Goal: Contribute content: Contribute content

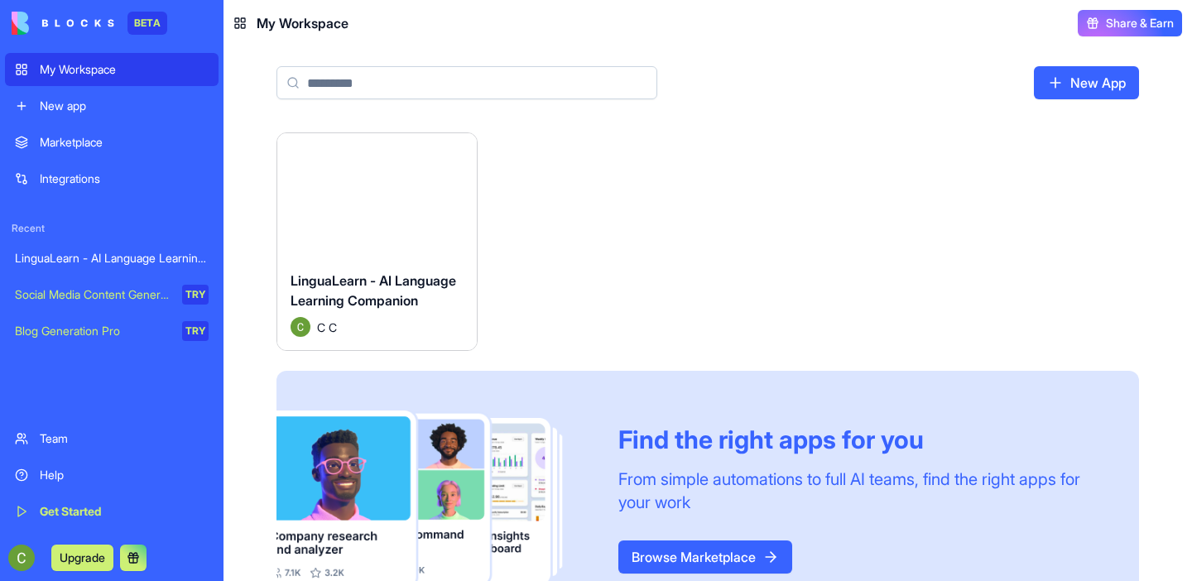
click at [382, 264] on div "LinguaLearn - AI Language Learning Companion C C" at bounding box center [377, 303] width 200 height 93
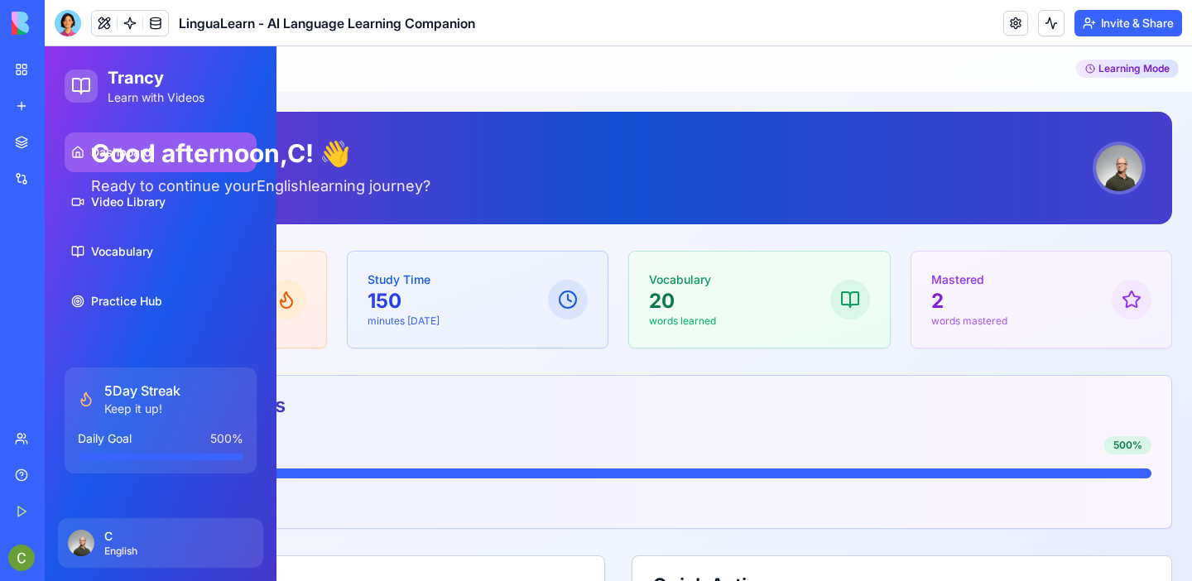
click at [728, 91] on header "Learning Mode" at bounding box center [618, 69] width 1147 height 46
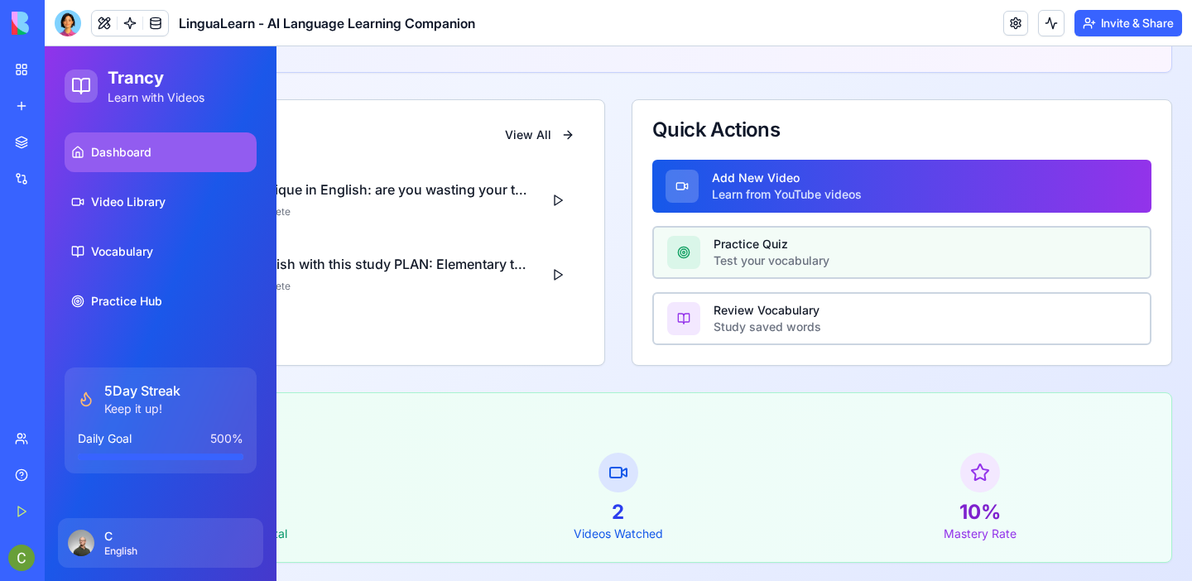
scroll to position [458, 0]
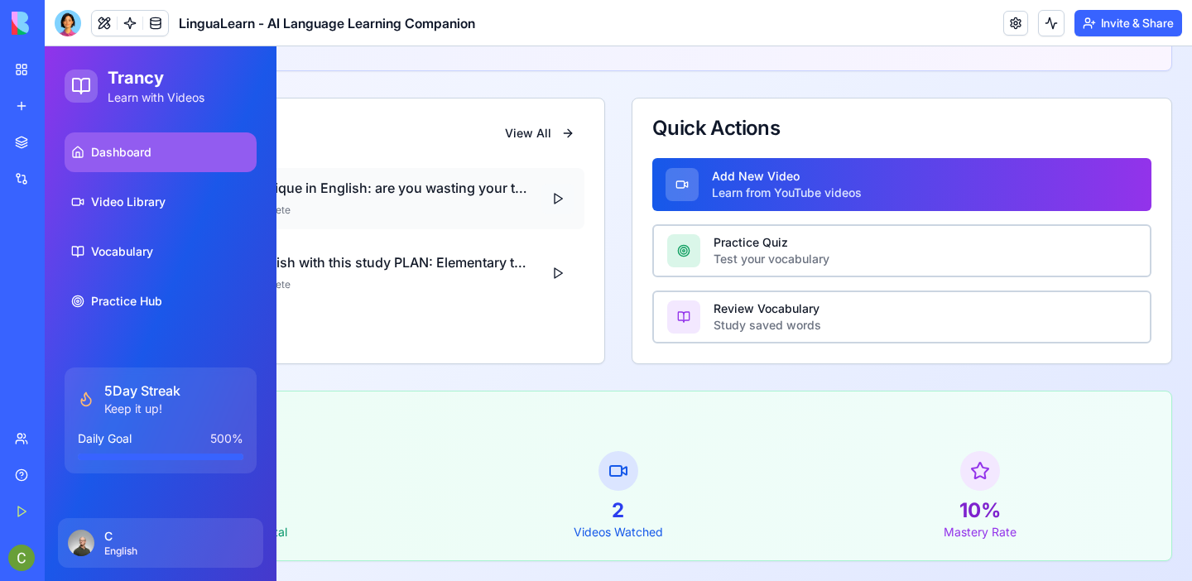
click at [556, 201] on button at bounding box center [557, 199] width 33 height 30
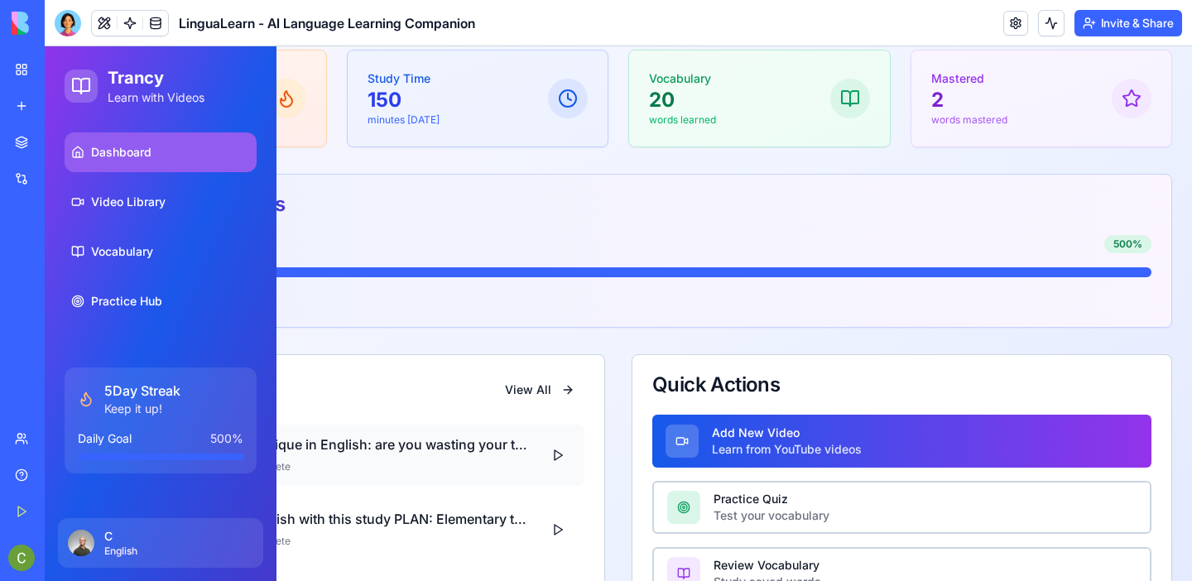
scroll to position [0, 0]
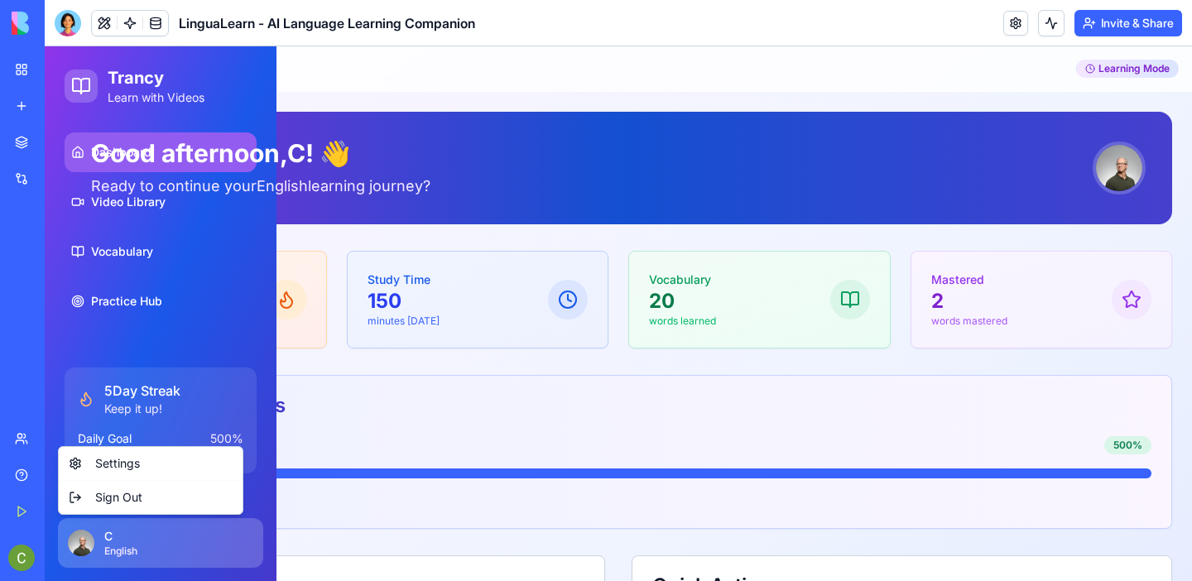
click at [110, 545] on html "Trancy Learn with Videos Dashboard Video Library Vocabulary Practice Hub 5 Day …" at bounding box center [618, 542] width 1147 height 993
click at [117, 461] on div "Settings" at bounding box center [150, 463] width 177 height 26
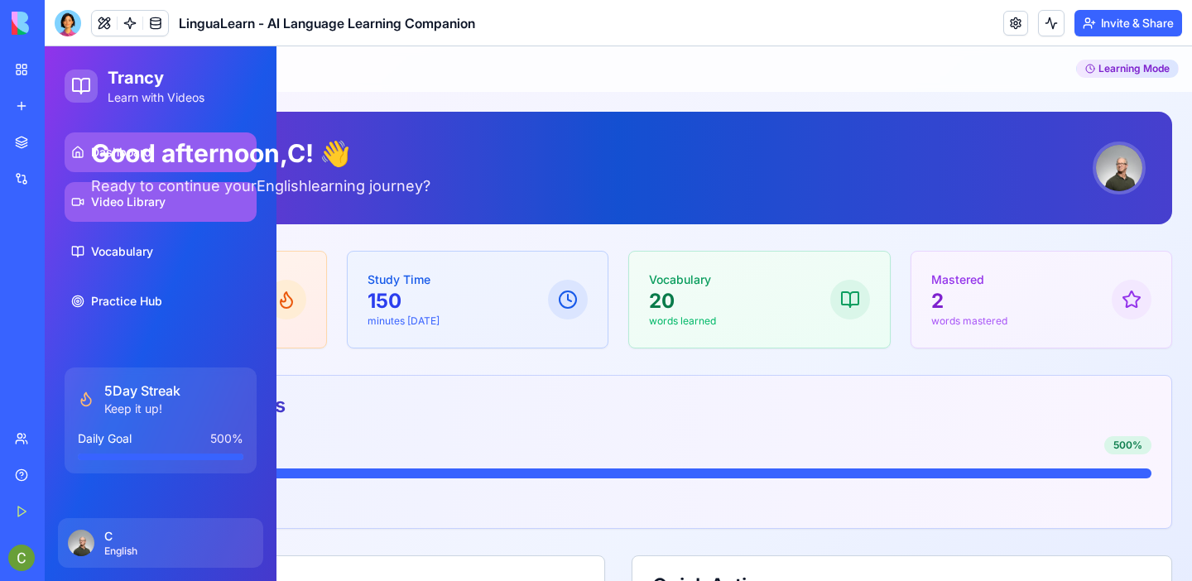
click at [122, 207] on span "Video Library" at bounding box center [128, 202] width 75 height 17
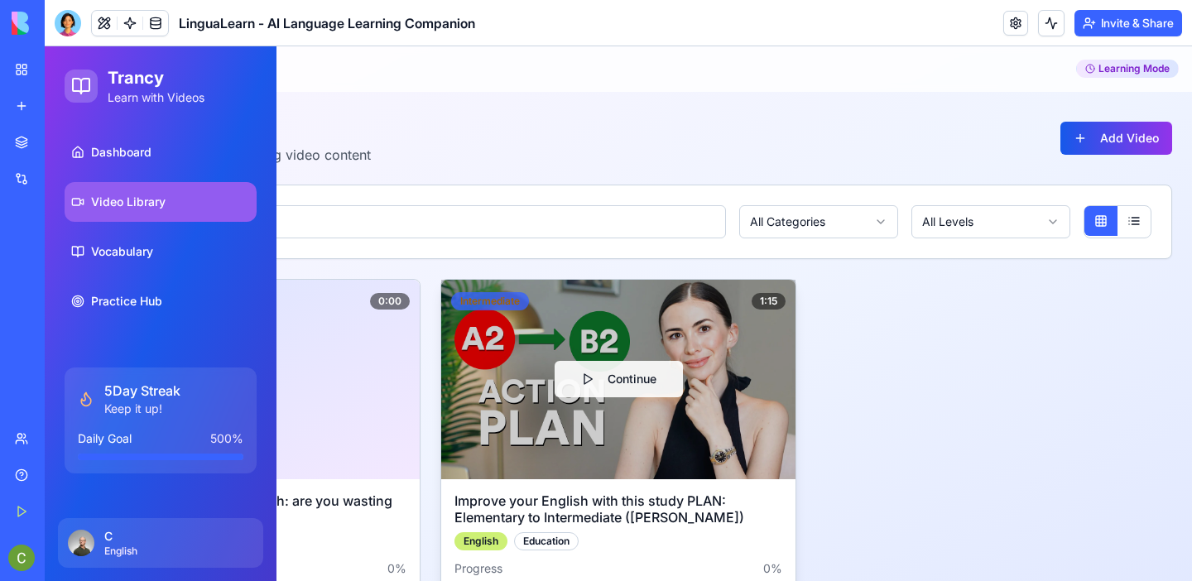
scroll to position [83, 0]
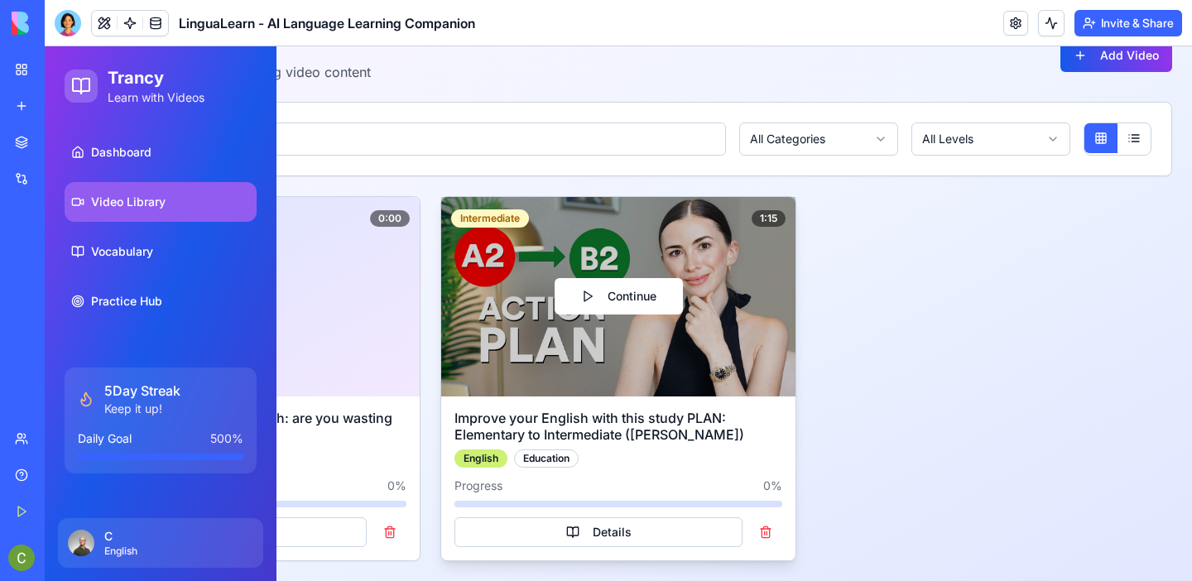
click at [618, 300] on button "Continue" at bounding box center [619, 296] width 128 height 36
click at [618, 299] on button "Continue" at bounding box center [619, 296] width 128 height 36
click at [613, 532] on button "Details" at bounding box center [599, 532] width 288 height 30
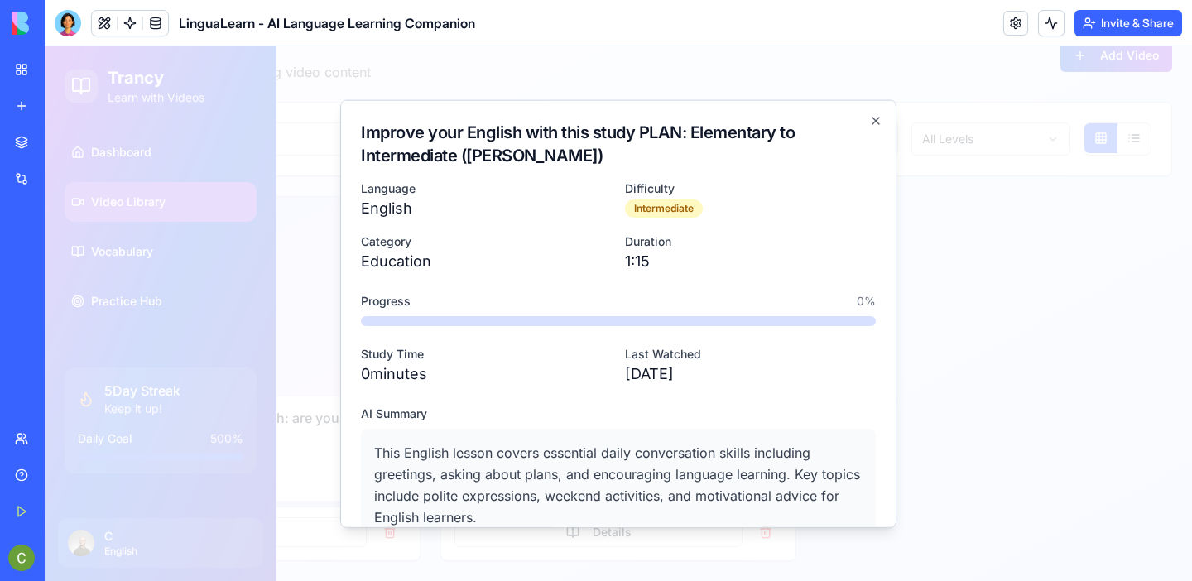
scroll to position [101, 0]
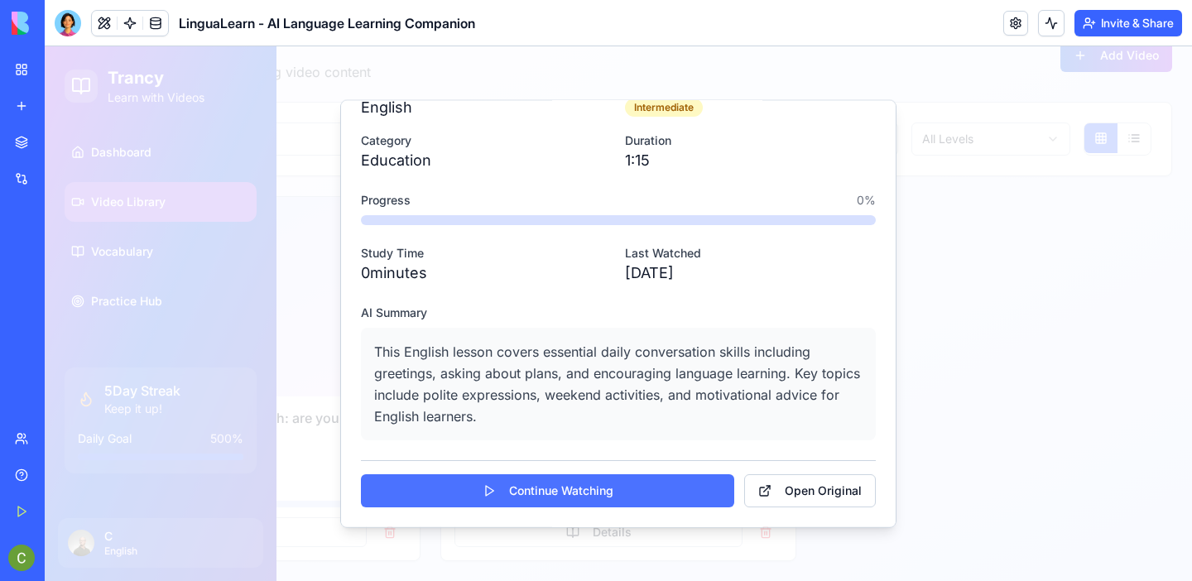
click at [614, 488] on button "Continue Watching" at bounding box center [547, 490] width 373 height 33
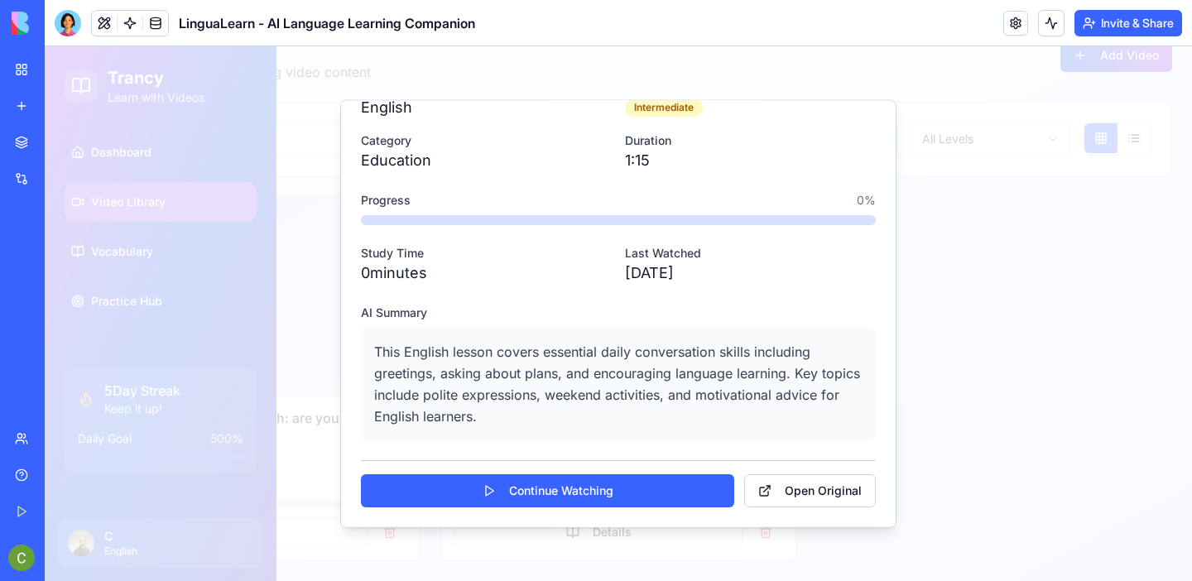
click at [1056, 300] on div at bounding box center [618, 313] width 1147 height 535
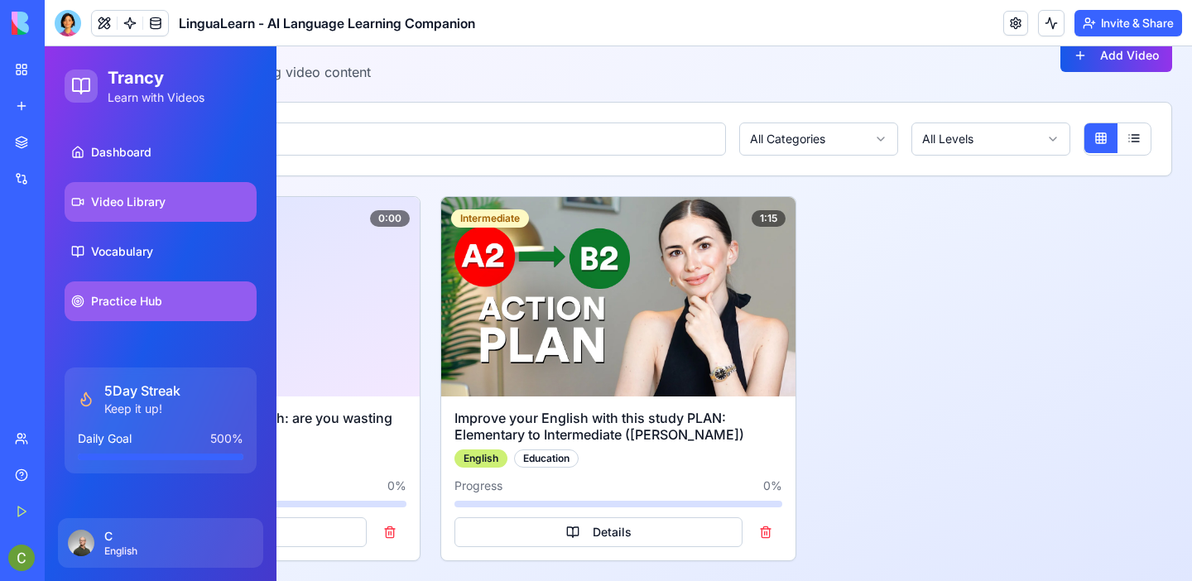
click at [156, 296] on span "Practice Hub" at bounding box center [126, 301] width 71 height 17
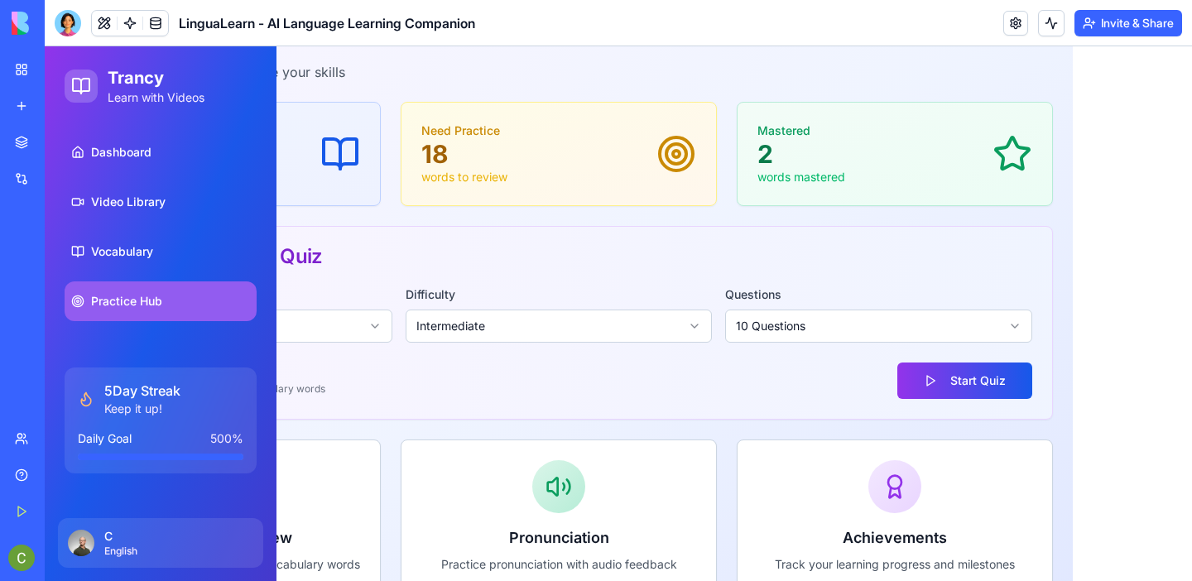
scroll to position [161, 0]
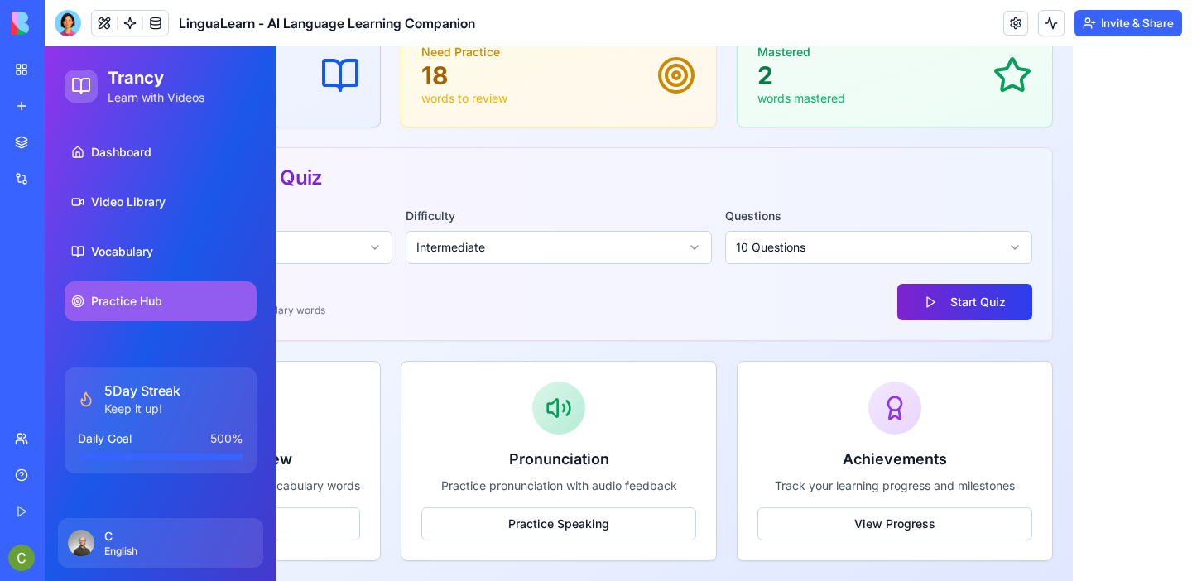
click at [953, 313] on button "Start Quiz" at bounding box center [964, 302] width 135 height 36
click at [71, 19] on div at bounding box center [68, 23] width 26 height 26
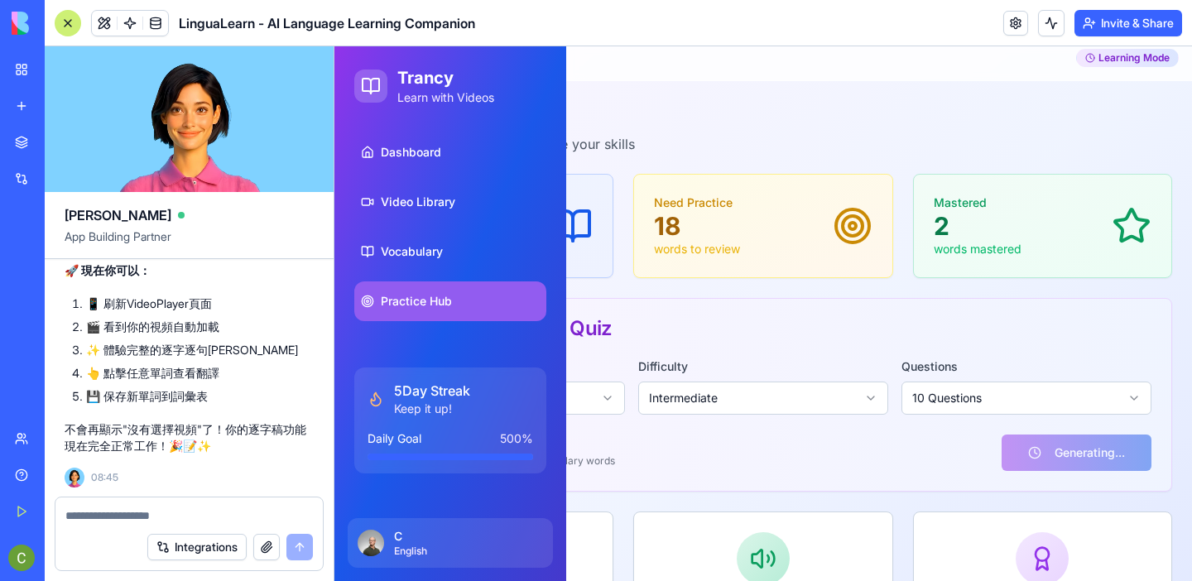
scroll to position [0, 0]
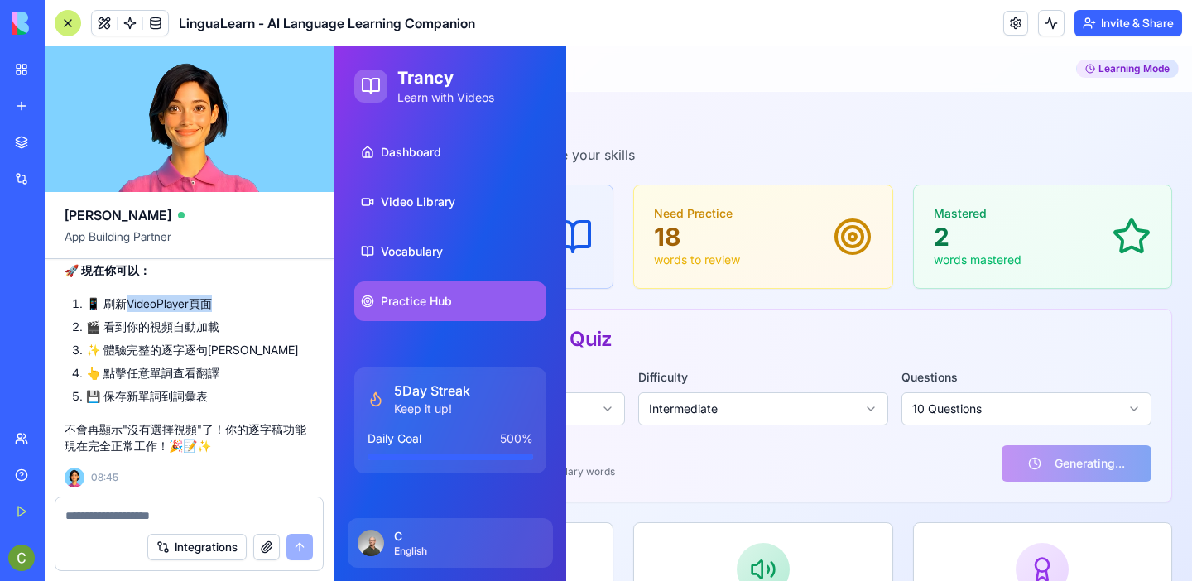
drag, startPoint x: 124, startPoint y: 302, endPoint x: 212, endPoint y: 306, distance: 87.9
click at [212, 306] on li "📱 刷新VideoPlayer頁面" at bounding box center [200, 304] width 228 height 17
copy li "ideoPlayer頁面"
click at [113, 513] on textarea at bounding box center [189, 515] width 248 height 17
paste textarea "**********"
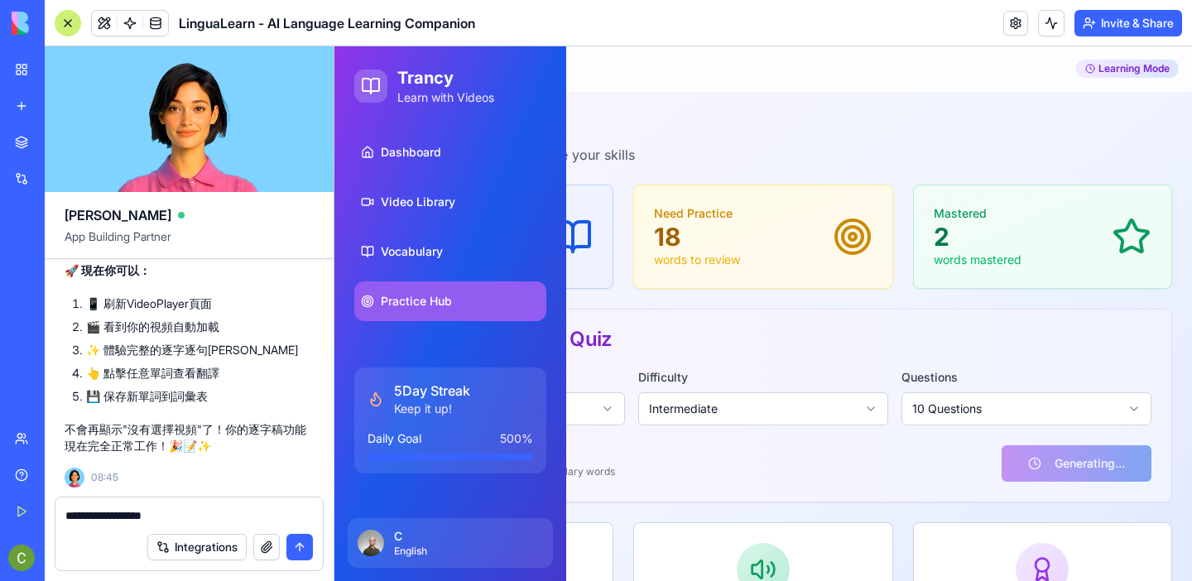
type textarea "**********"
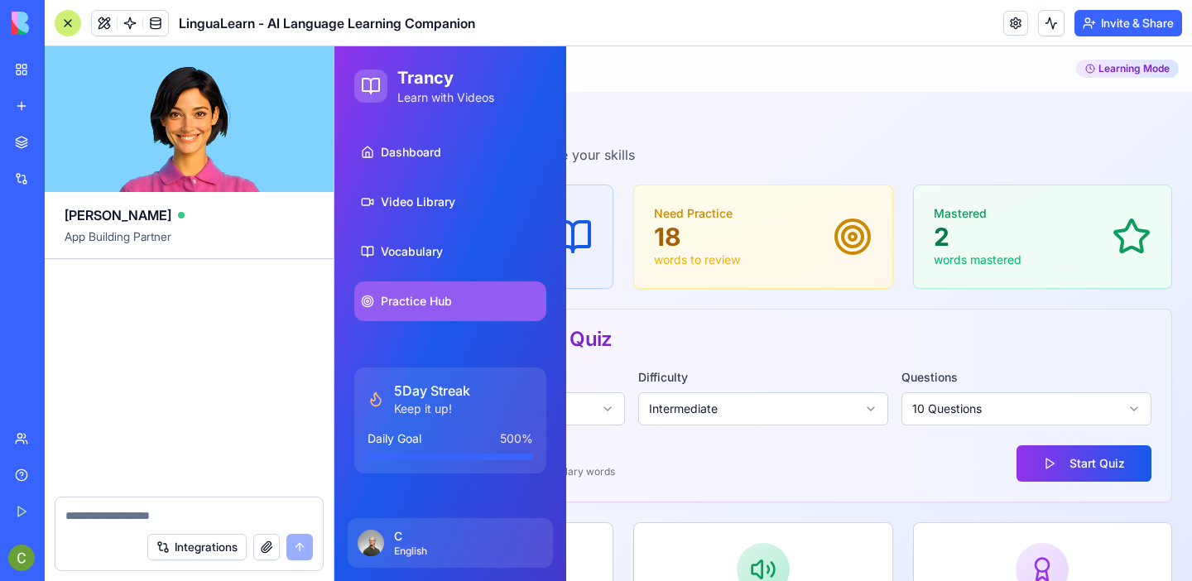
scroll to position [14606, 0]
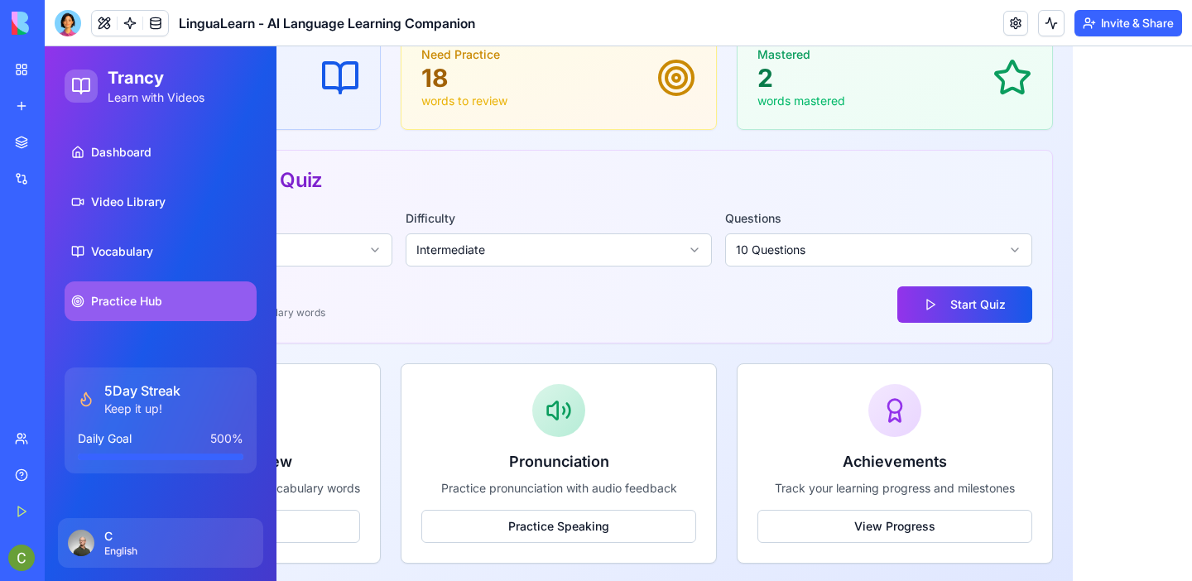
scroll to position [161, 0]
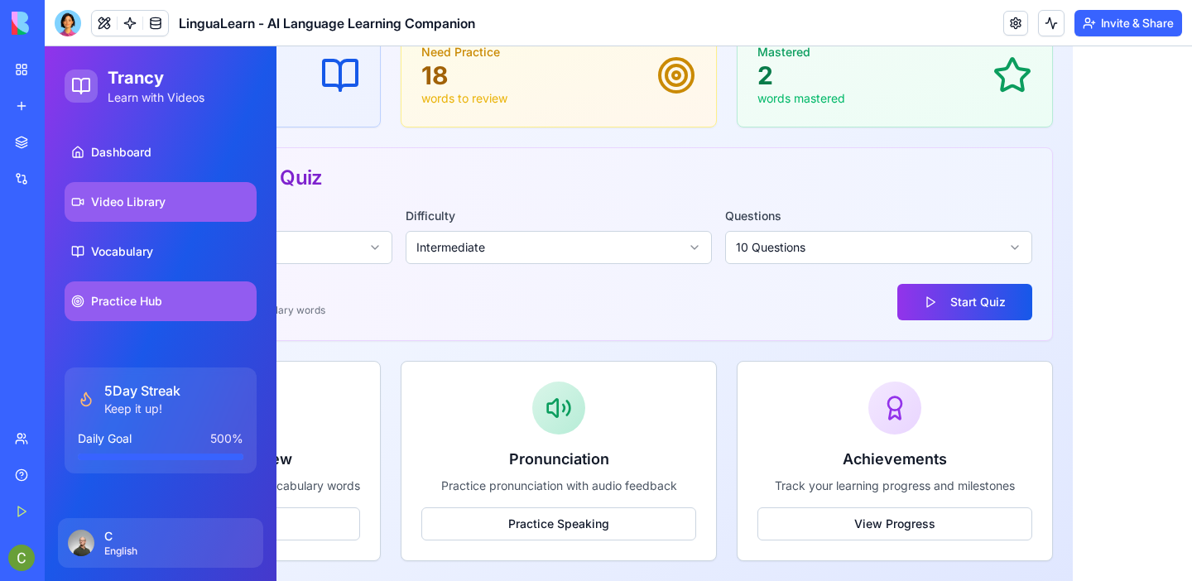
click at [167, 204] on link "Video Library" at bounding box center [161, 202] width 192 height 40
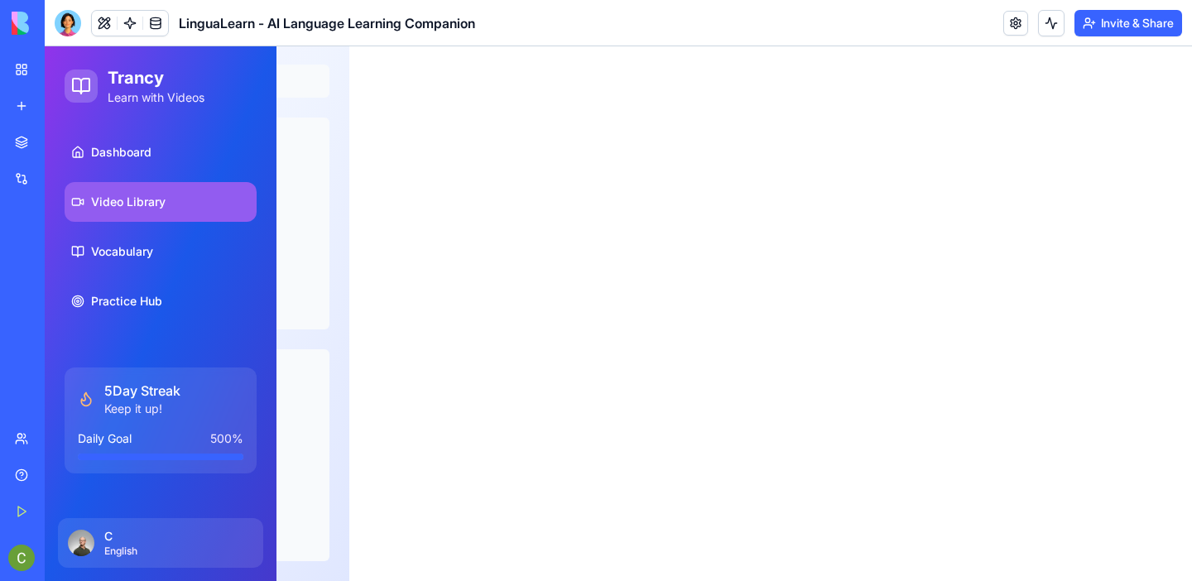
scroll to position [83, 0]
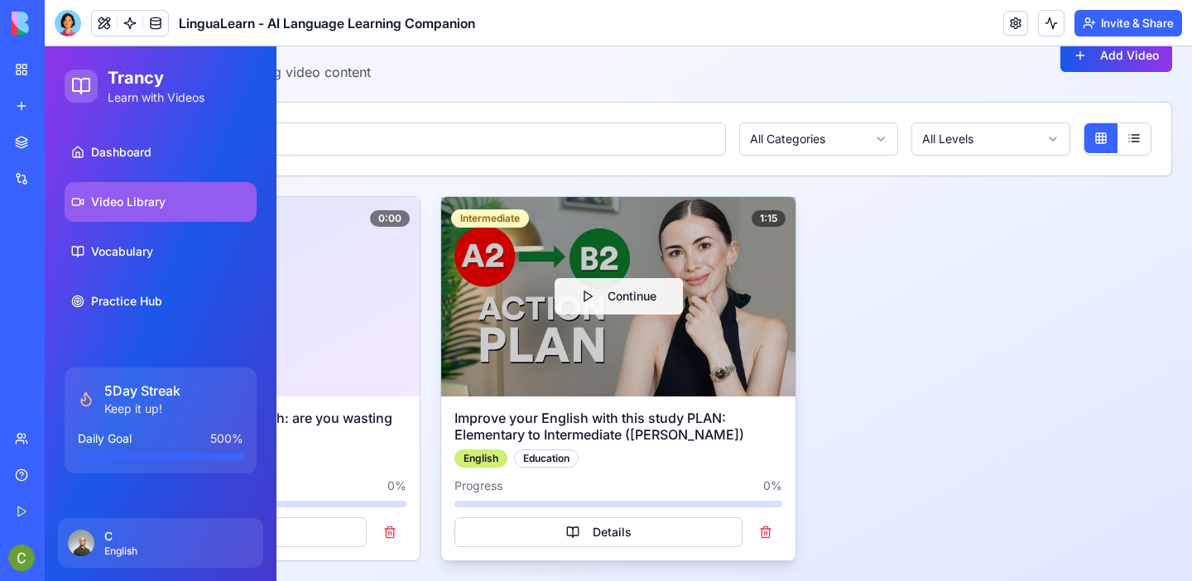
click at [583, 327] on div "Continue" at bounding box center [618, 297] width 354 height 200
click at [620, 298] on button "Continue" at bounding box center [619, 296] width 128 height 36
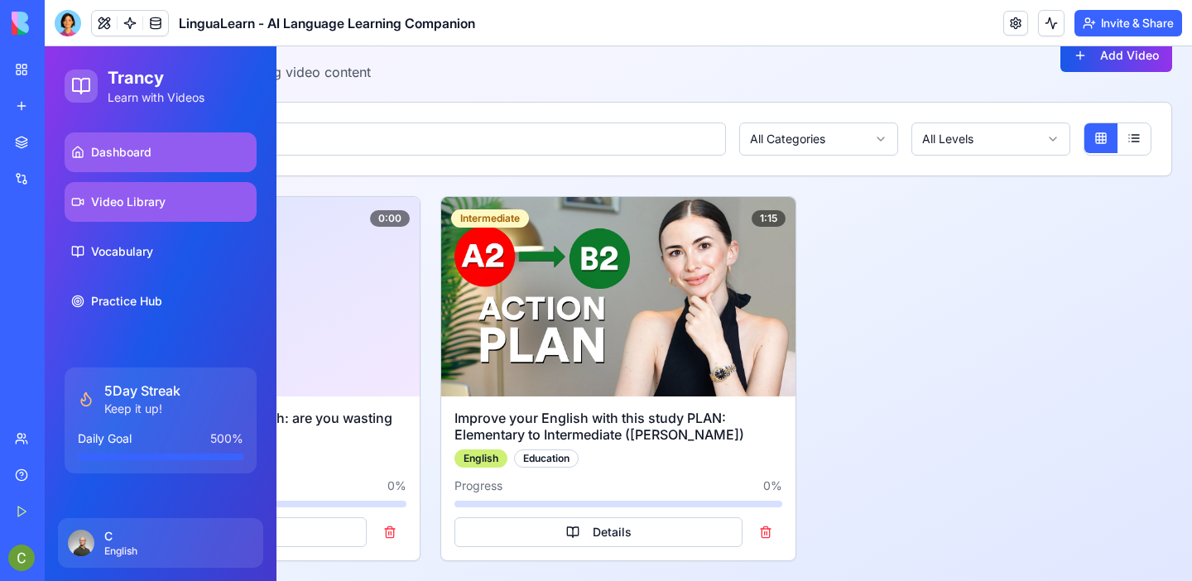
click at [166, 142] on link "Dashboard" at bounding box center [161, 152] width 192 height 40
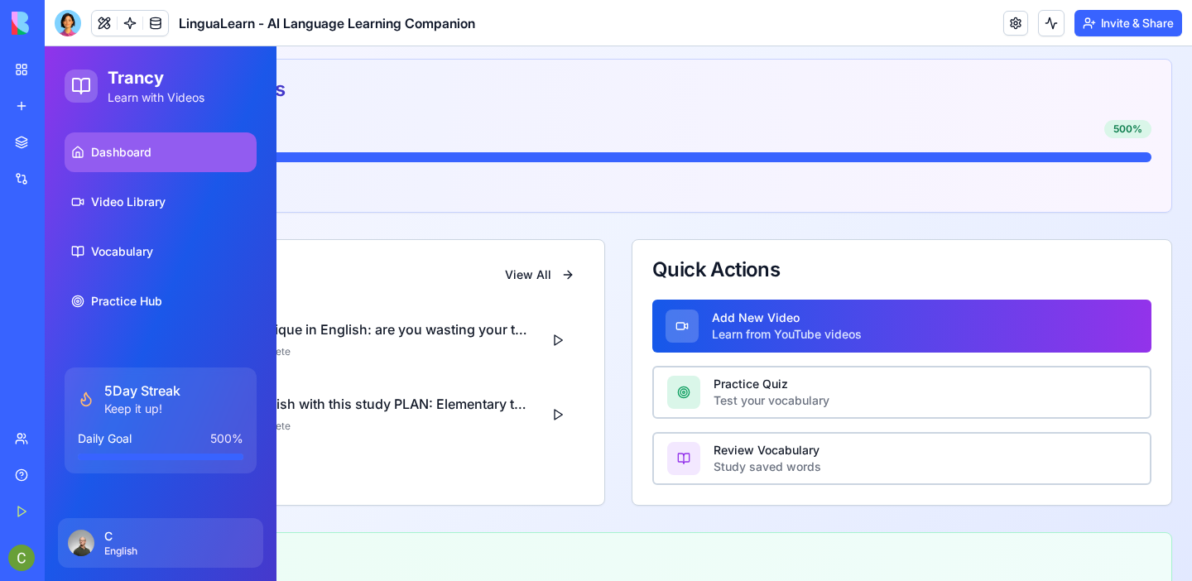
scroll to position [458, 0]
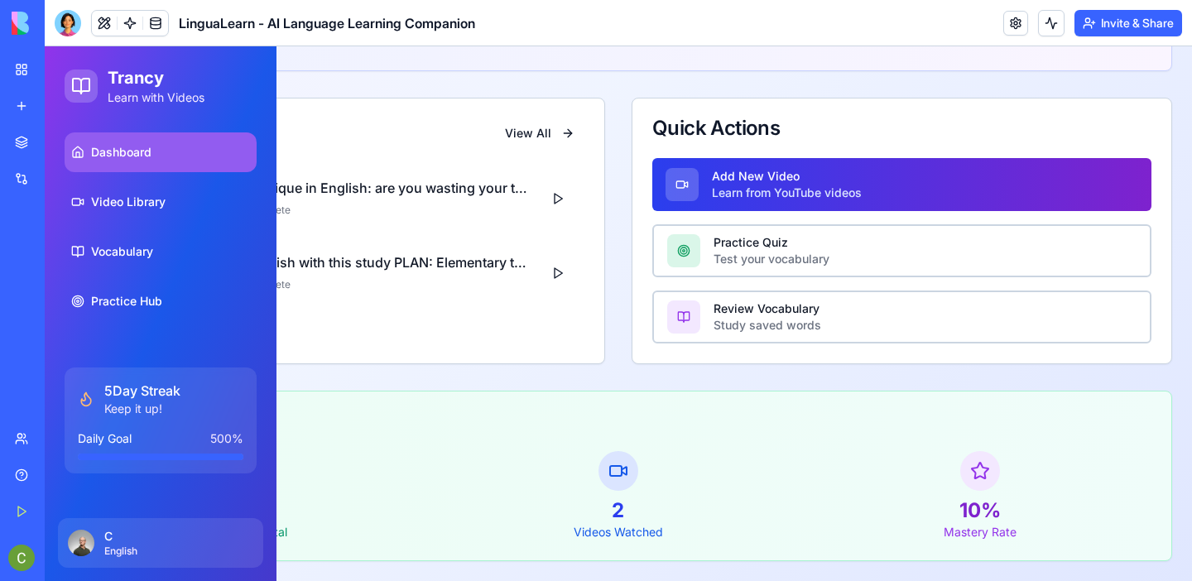
click at [732, 181] on p "Add New Video" at bounding box center [787, 176] width 150 height 17
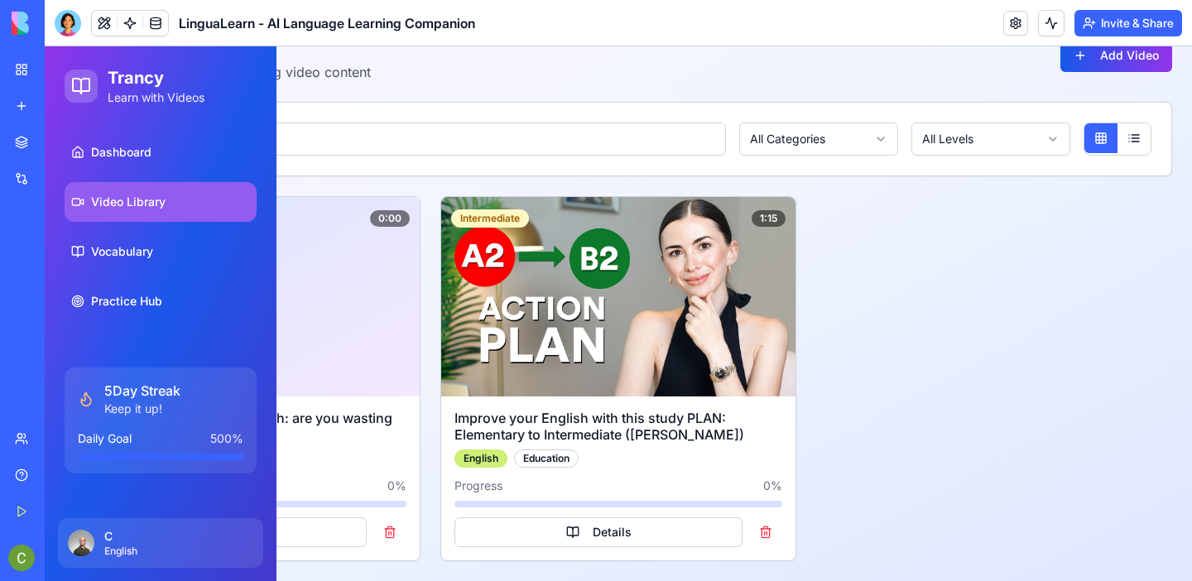
scroll to position [83, 0]
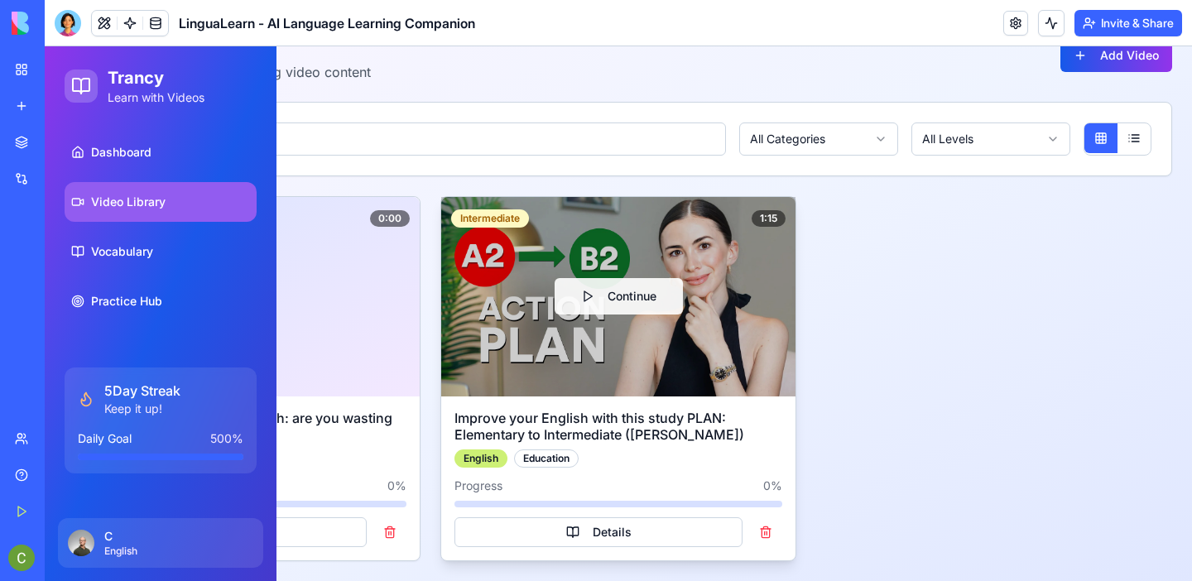
click at [600, 267] on div "Continue" at bounding box center [618, 297] width 354 height 200
click at [614, 299] on button "Continue" at bounding box center [619, 296] width 128 height 36
click at [596, 526] on button "Details" at bounding box center [599, 532] width 288 height 30
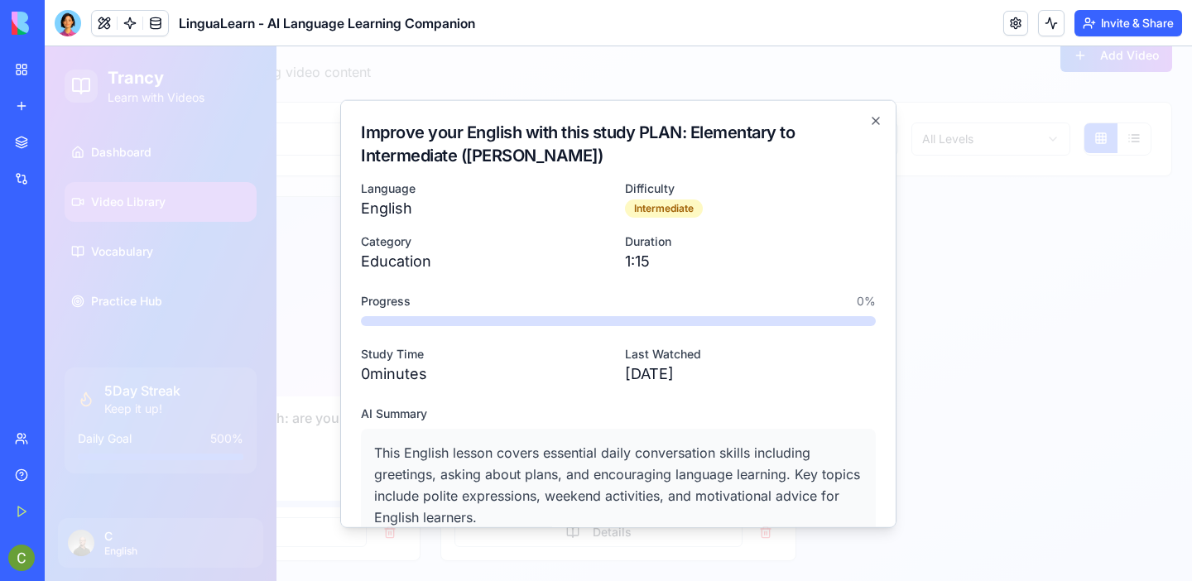
scroll to position [101, 0]
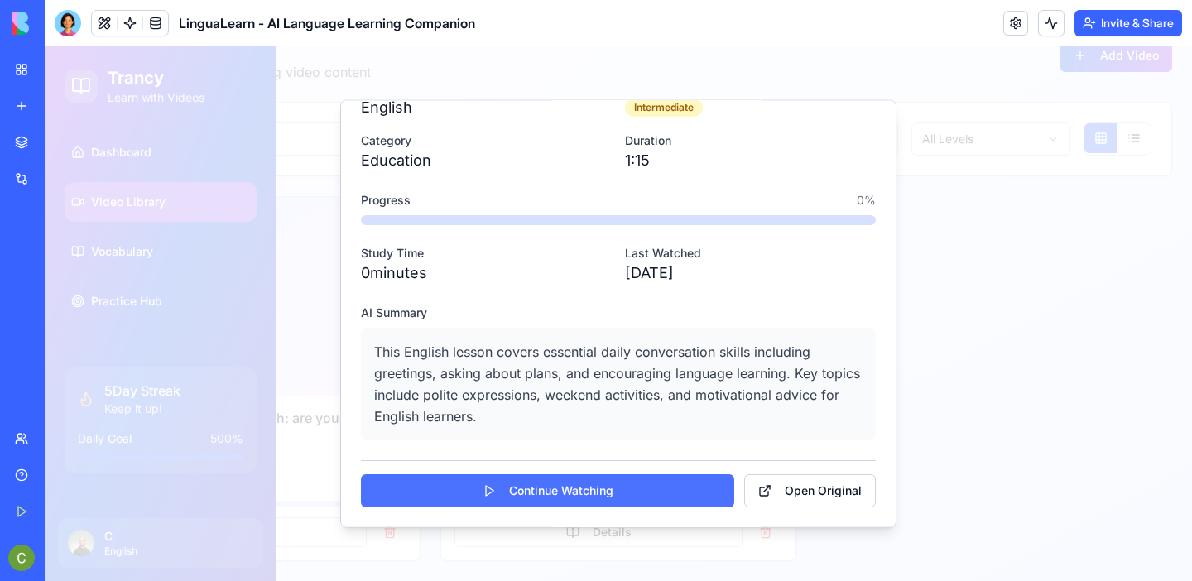
click at [524, 489] on button "Continue Watching" at bounding box center [547, 490] width 373 height 33
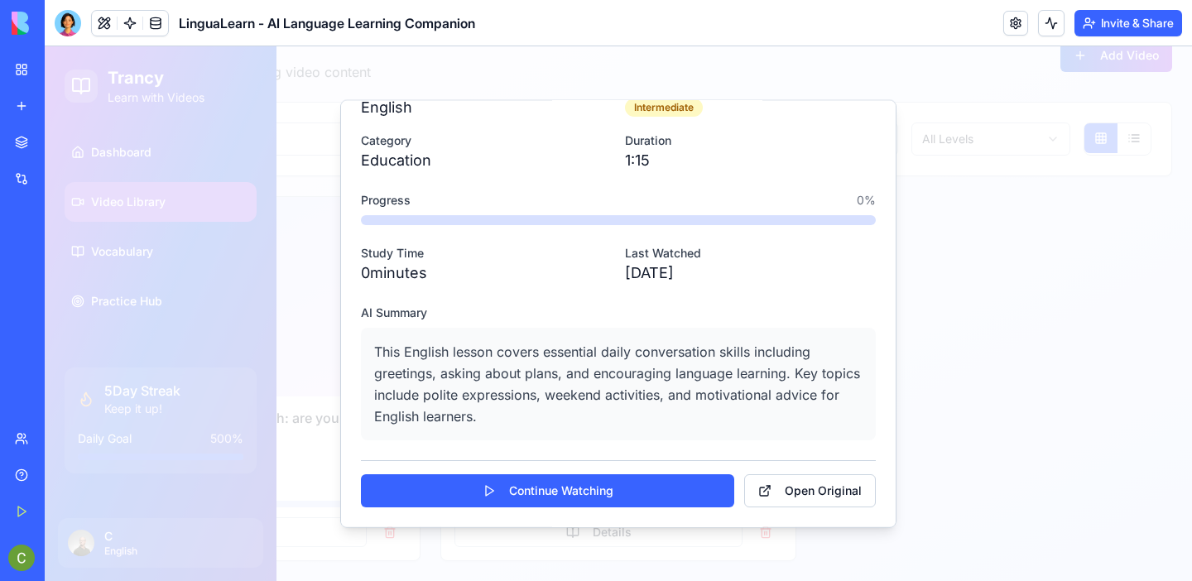
click at [1024, 267] on div at bounding box center [618, 313] width 1147 height 535
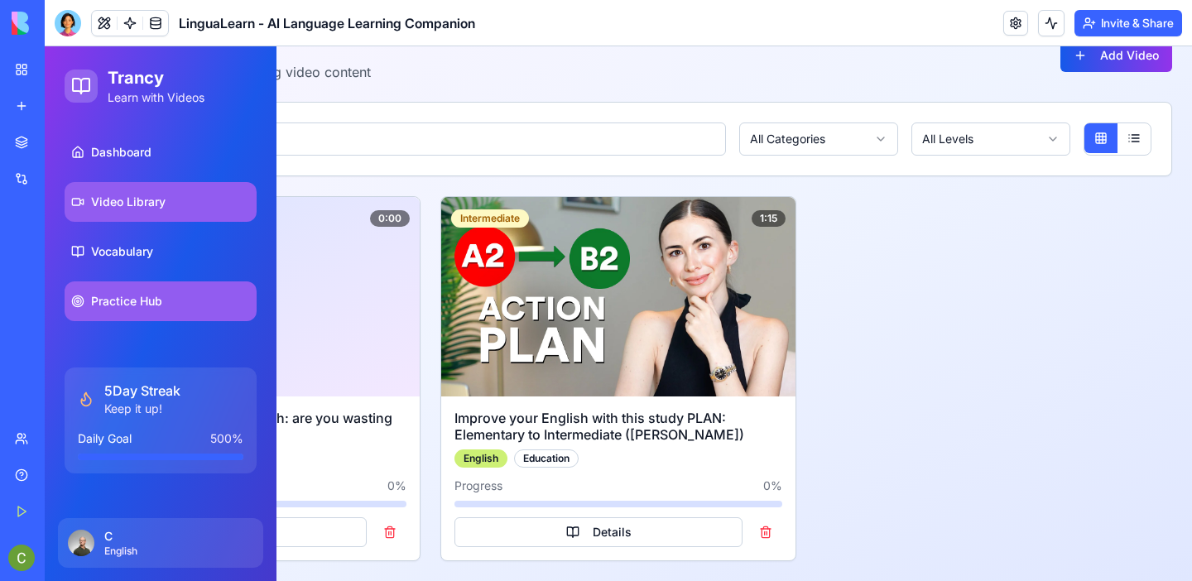
click at [188, 300] on link "Practice Hub" at bounding box center [161, 301] width 192 height 40
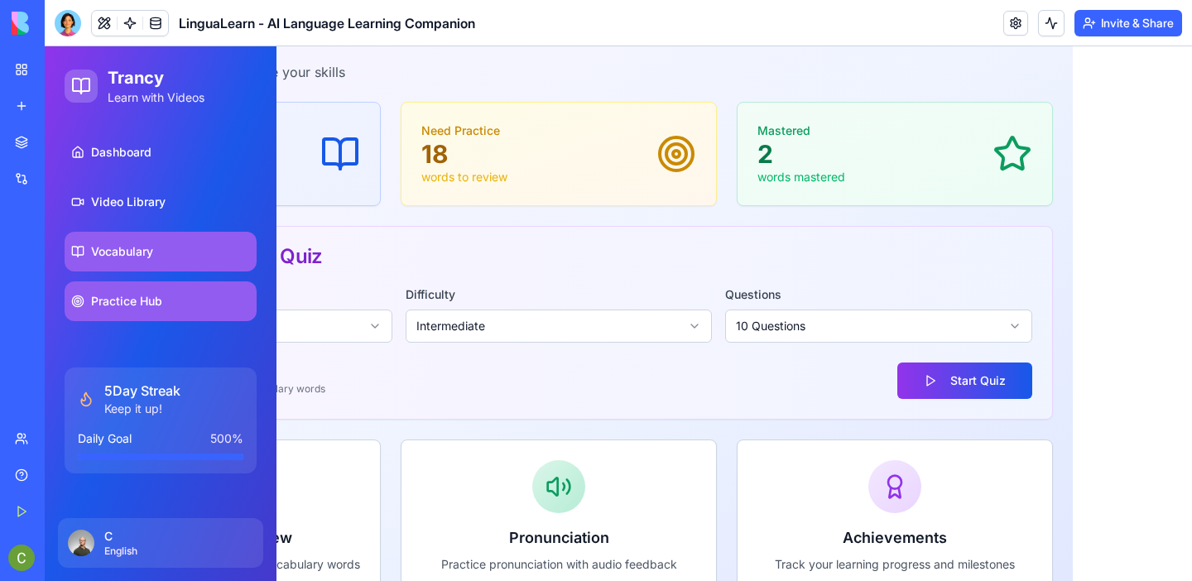
click at [171, 248] on link "Vocabulary" at bounding box center [161, 252] width 192 height 40
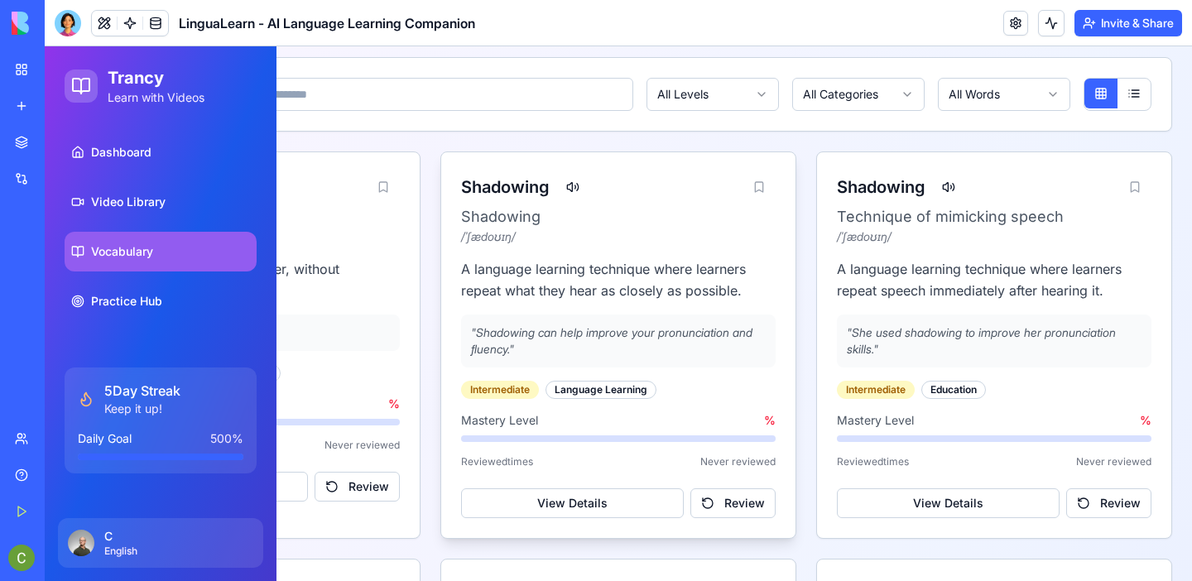
scroll to position [218, 0]
click at [946, 190] on button at bounding box center [948, 188] width 33 height 30
click at [947, 187] on button at bounding box center [948, 188] width 33 height 30
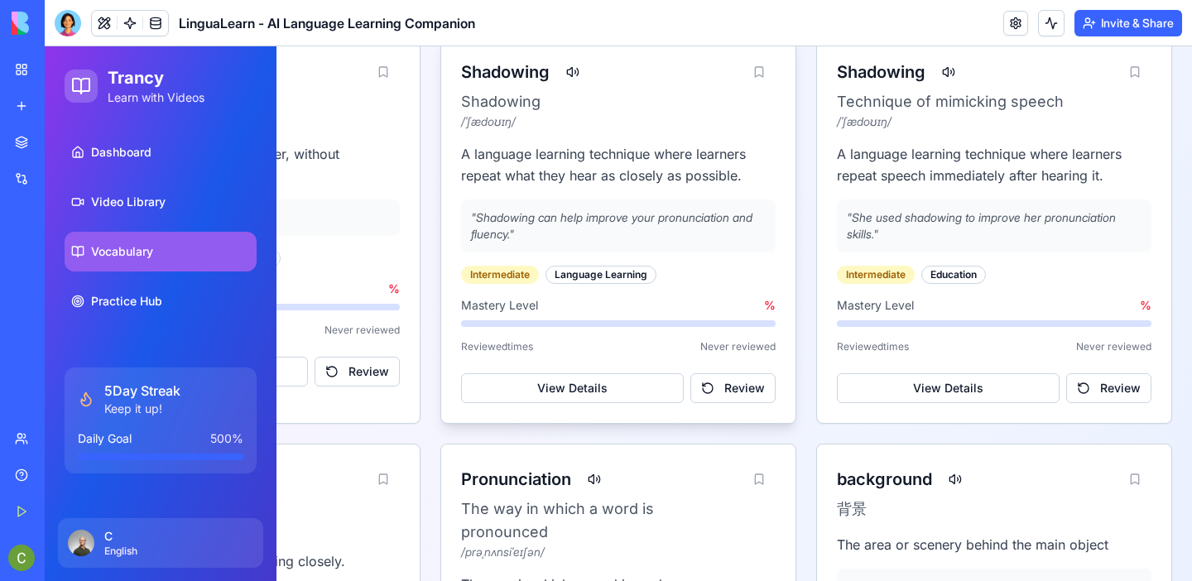
scroll to position [335, 0]
click at [577, 397] on button "View Details" at bounding box center [572, 387] width 223 height 30
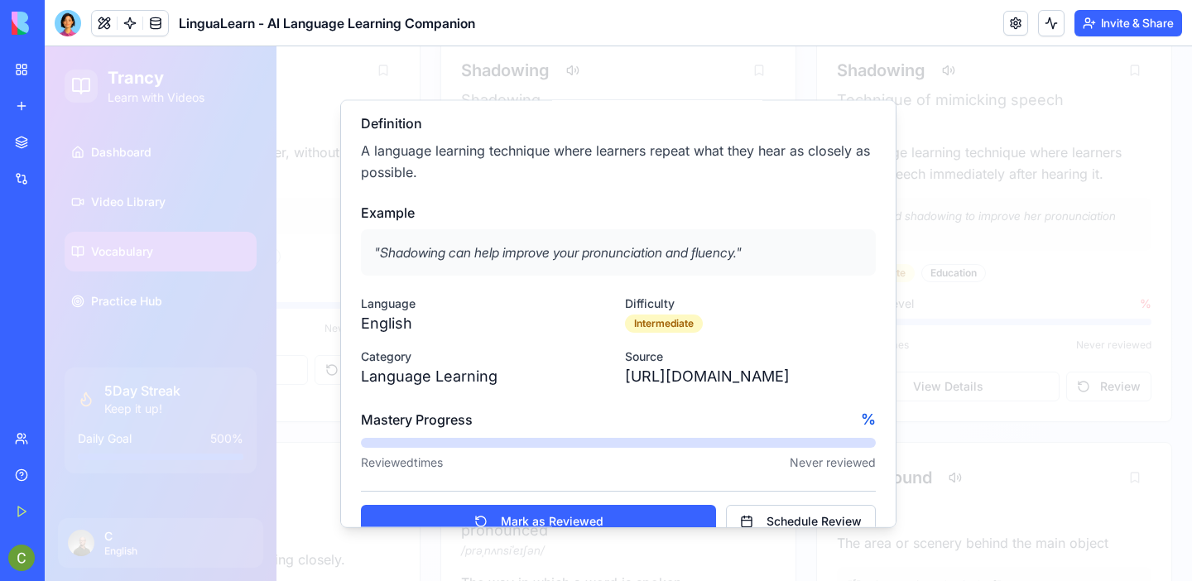
scroll to position [174, 0]
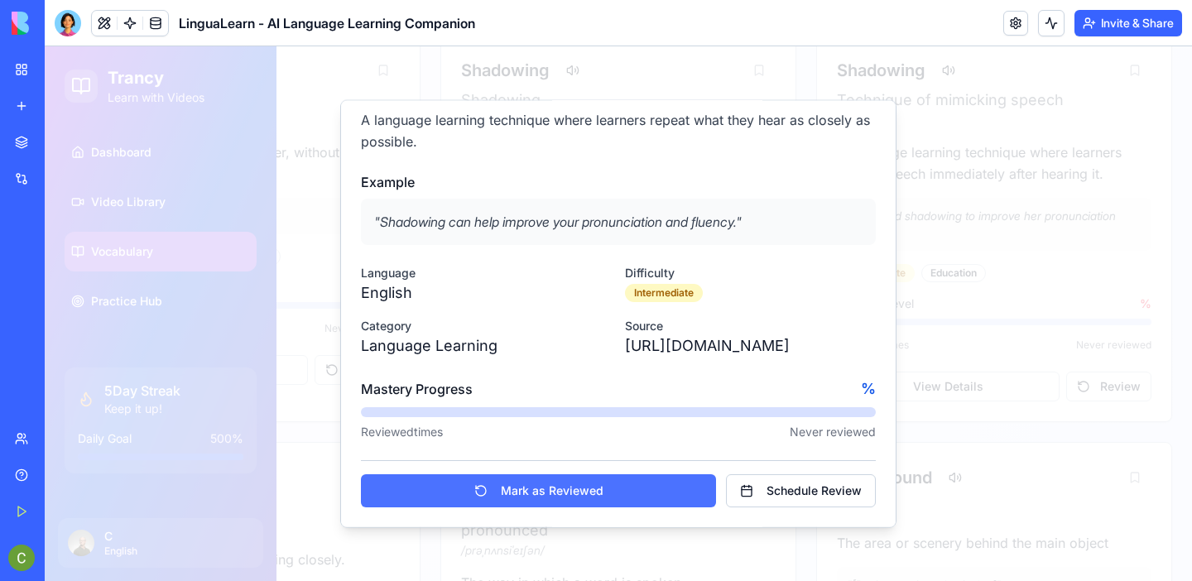
click at [565, 492] on button "Mark as Reviewed" at bounding box center [538, 490] width 355 height 33
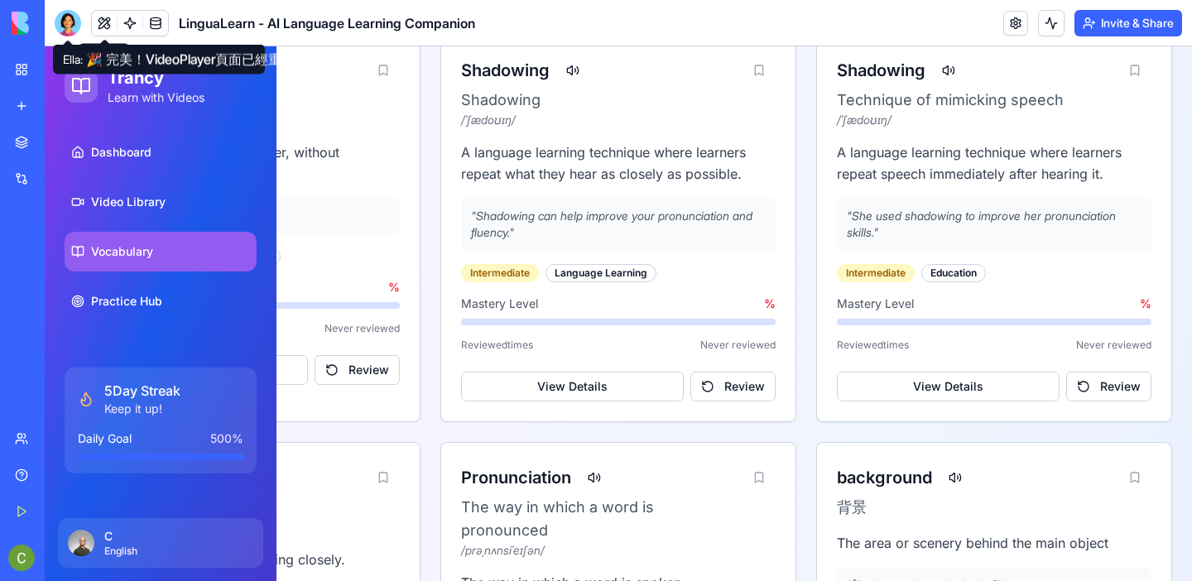
click at [74, 18] on div at bounding box center [68, 23] width 26 height 26
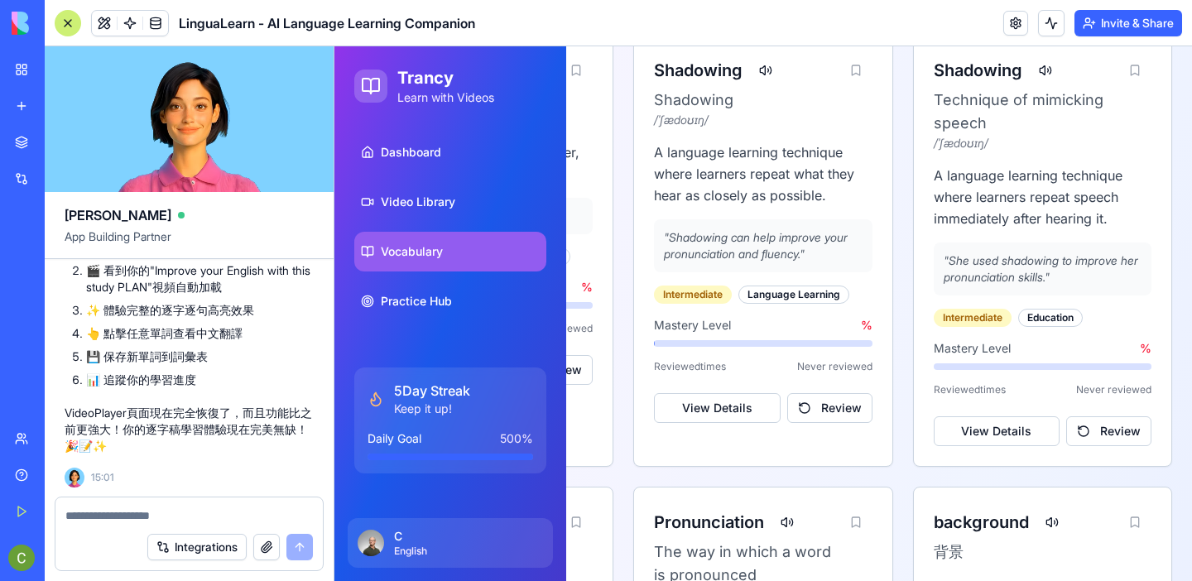
scroll to position [14606, 0]
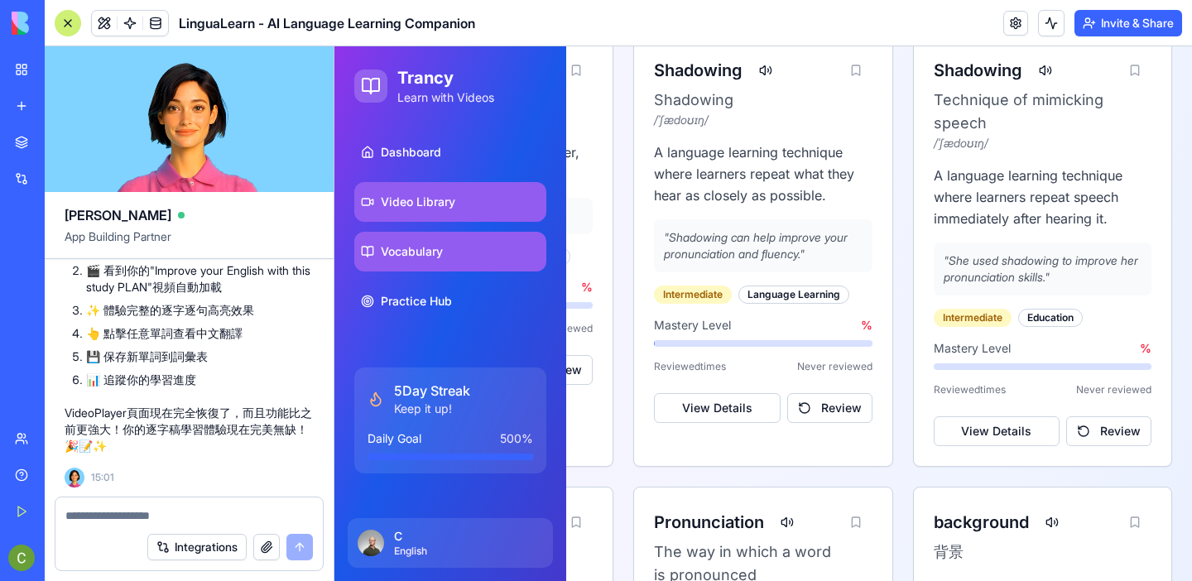
click at [443, 214] on link "Video Library" at bounding box center [450, 202] width 192 height 40
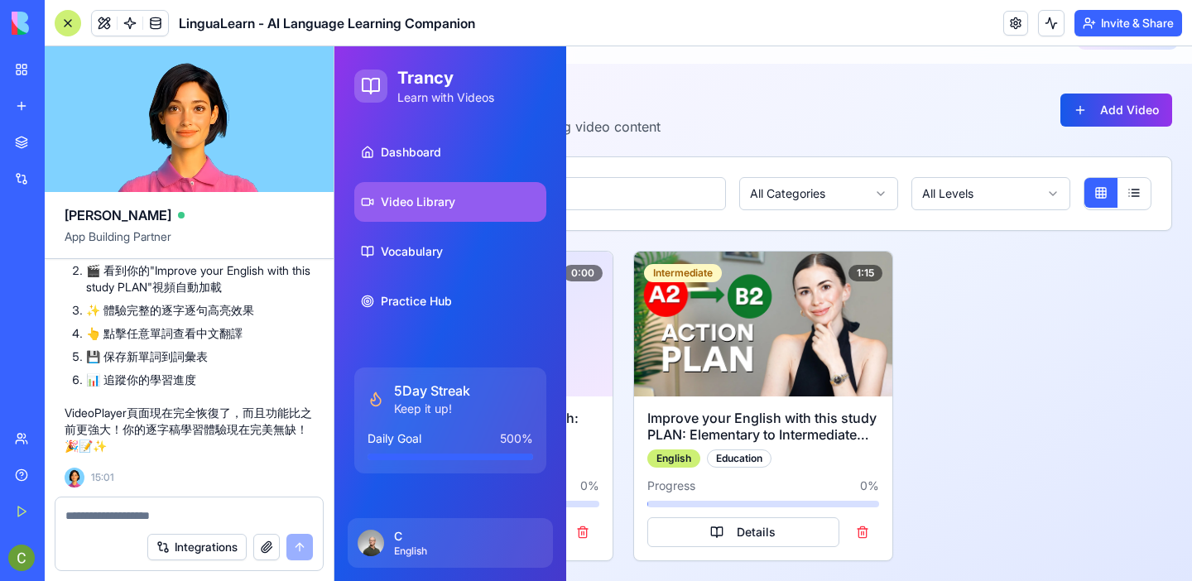
scroll to position [28, 0]
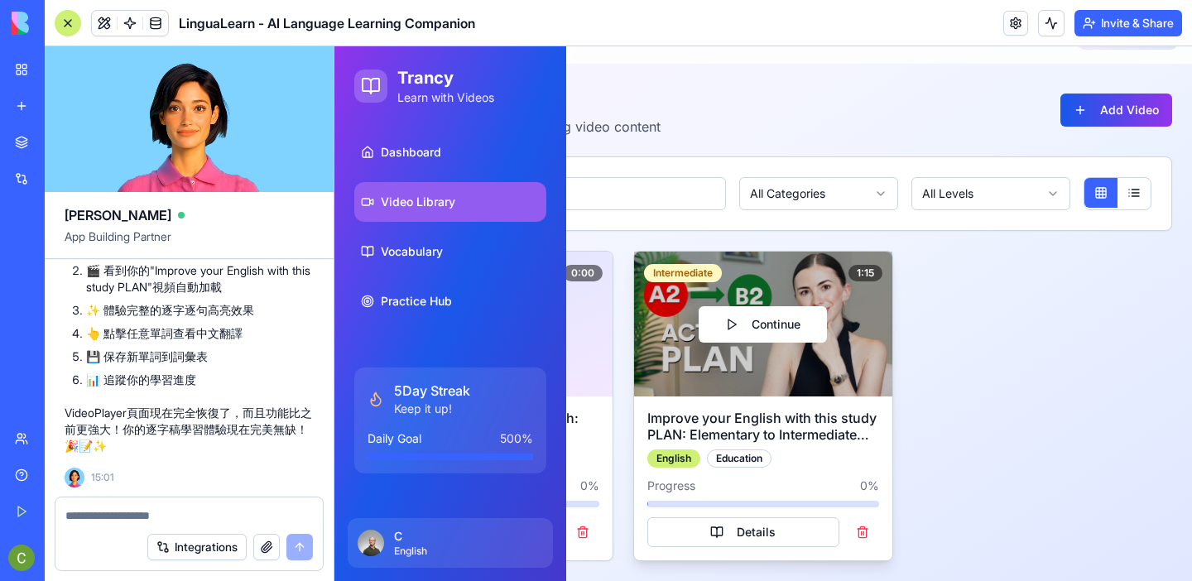
click at [808, 332] on button "Continue" at bounding box center [763, 324] width 128 height 36
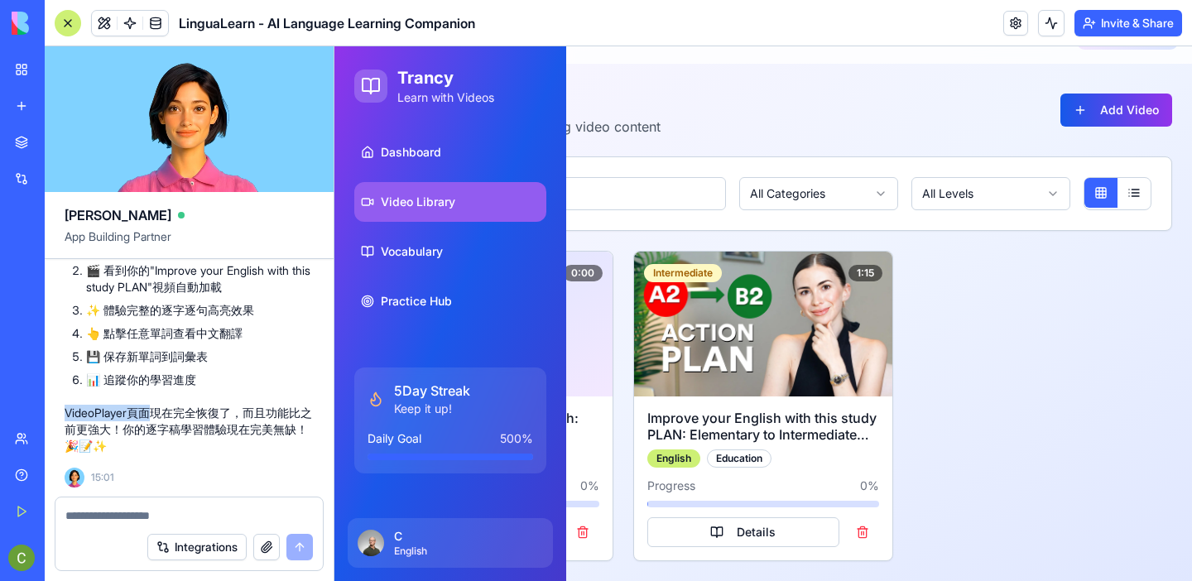
drag, startPoint x: 65, startPoint y: 412, endPoint x: 154, endPoint y: 420, distance: 89.7
click at [154, 420] on p "VideoPlayer頁面現在完全恢復了，而且功能比之前更強大！你的逐字稿學習體驗現在完美無缺！🎉📝✨" at bounding box center [189, 430] width 249 height 50
copy p "VideoPlayer頁面"
click at [123, 516] on textarea at bounding box center [189, 515] width 248 height 17
paste textarea "**********"
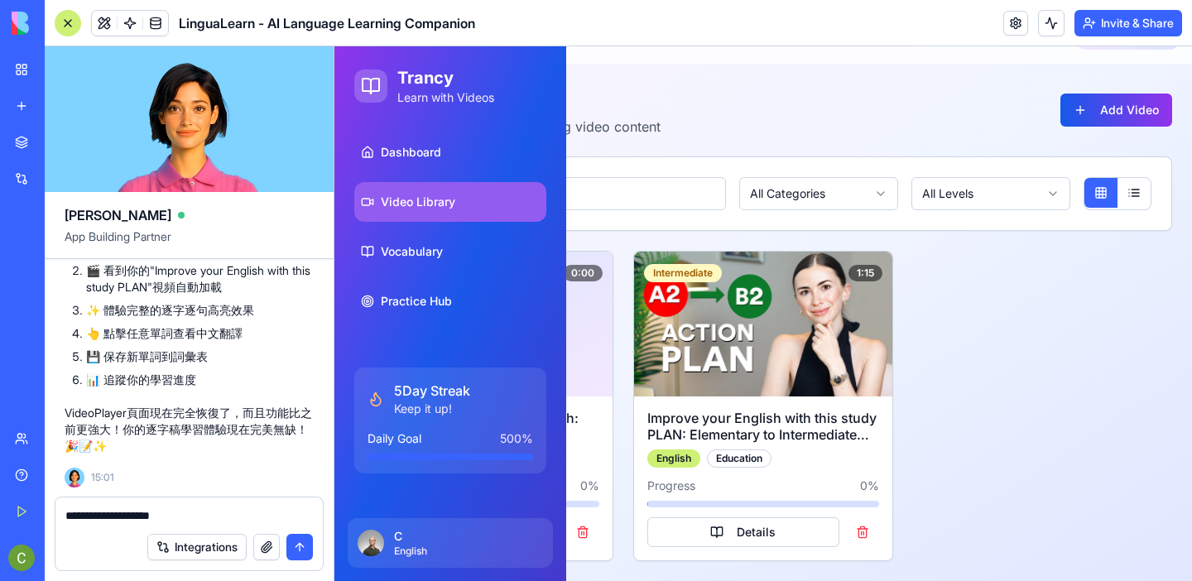
type textarea "**********"
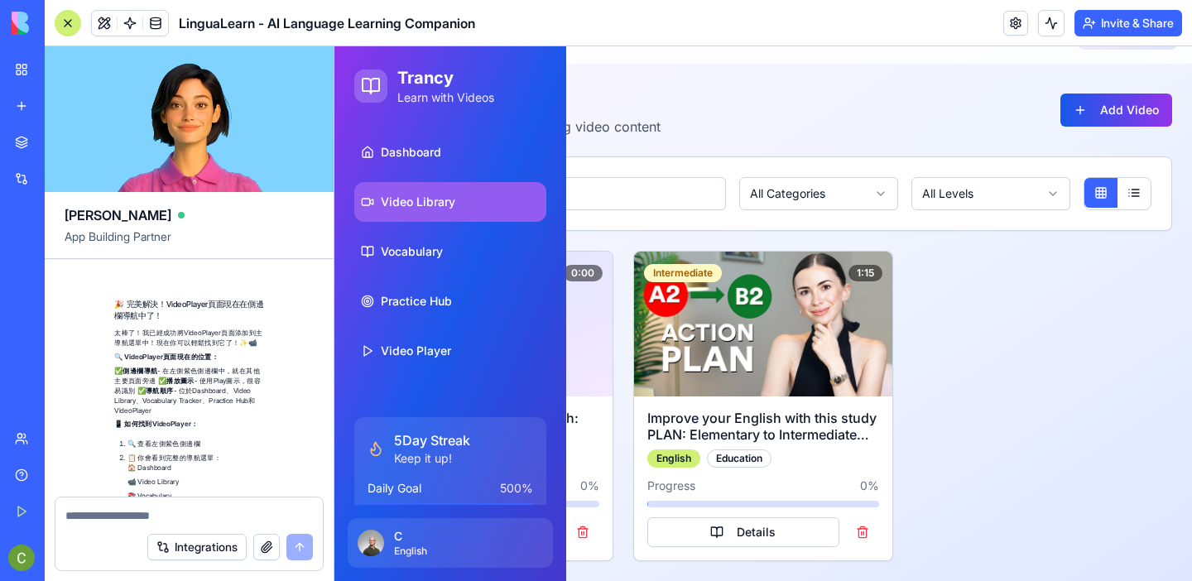
scroll to position [15443, 0]
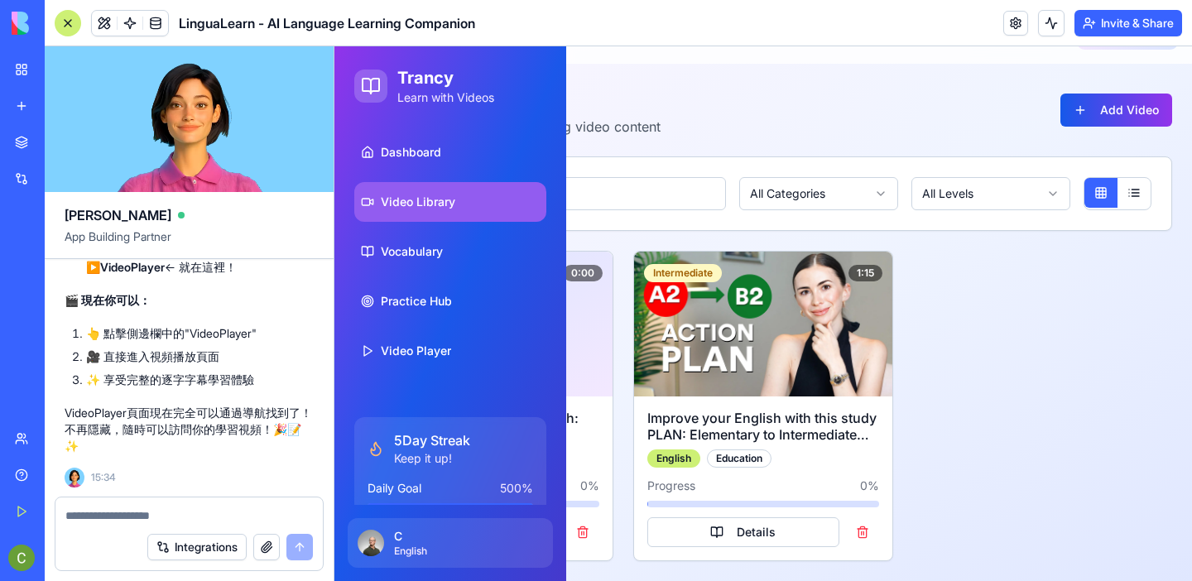
click at [137, 269] on strong "VideoPlayer" at bounding box center [132, 267] width 65 height 14
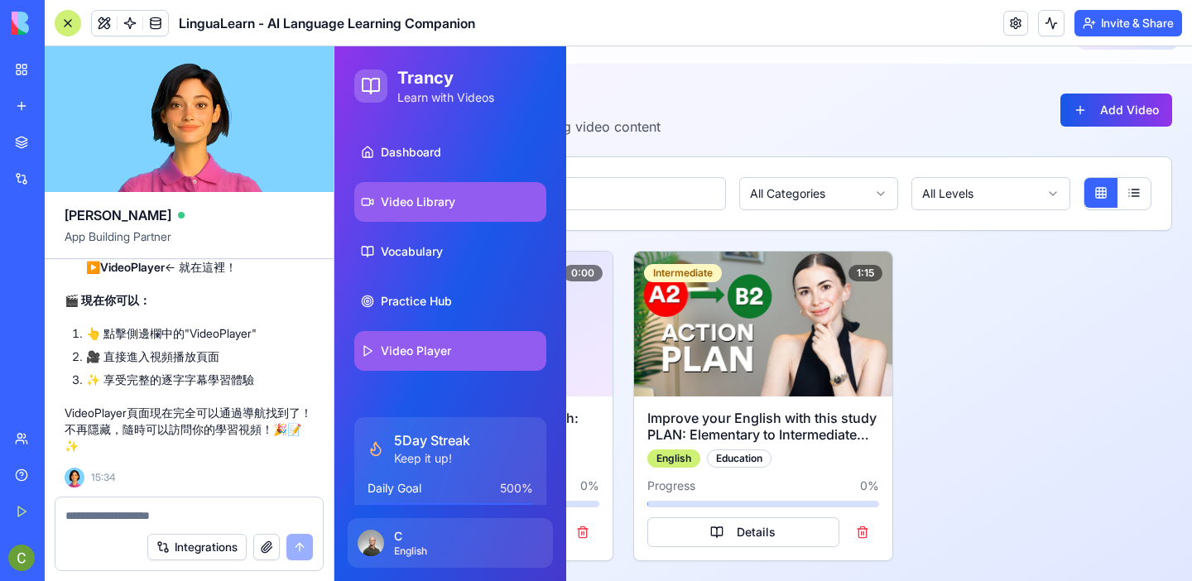
click at [417, 357] on span "Video Player" at bounding box center [416, 351] width 70 height 17
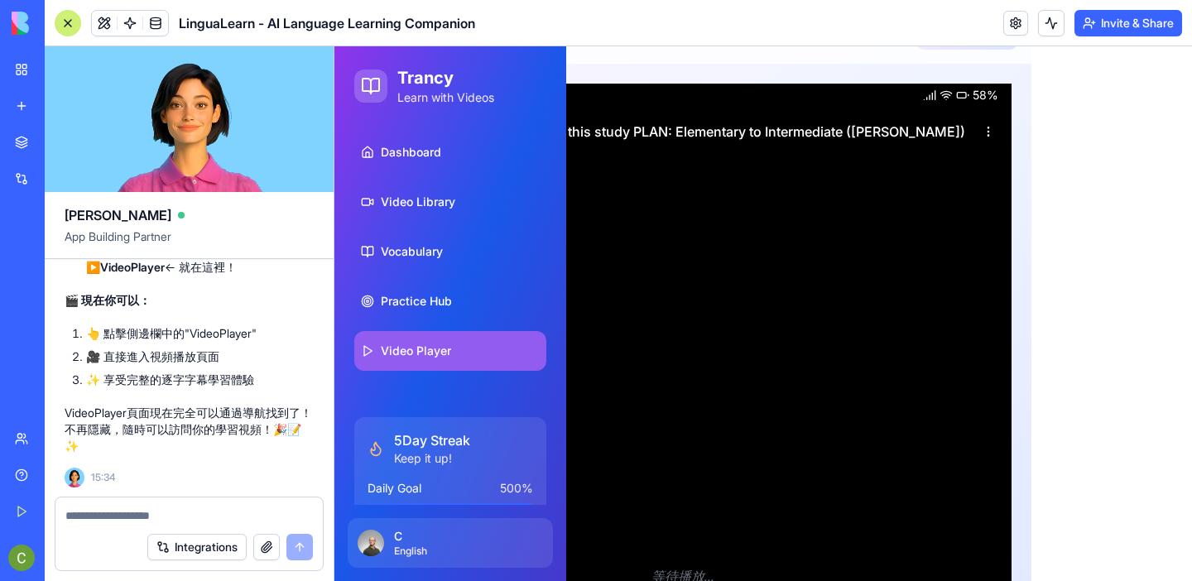
click at [68, 29] on div at bounding box center [68, 23] width 26 height 26
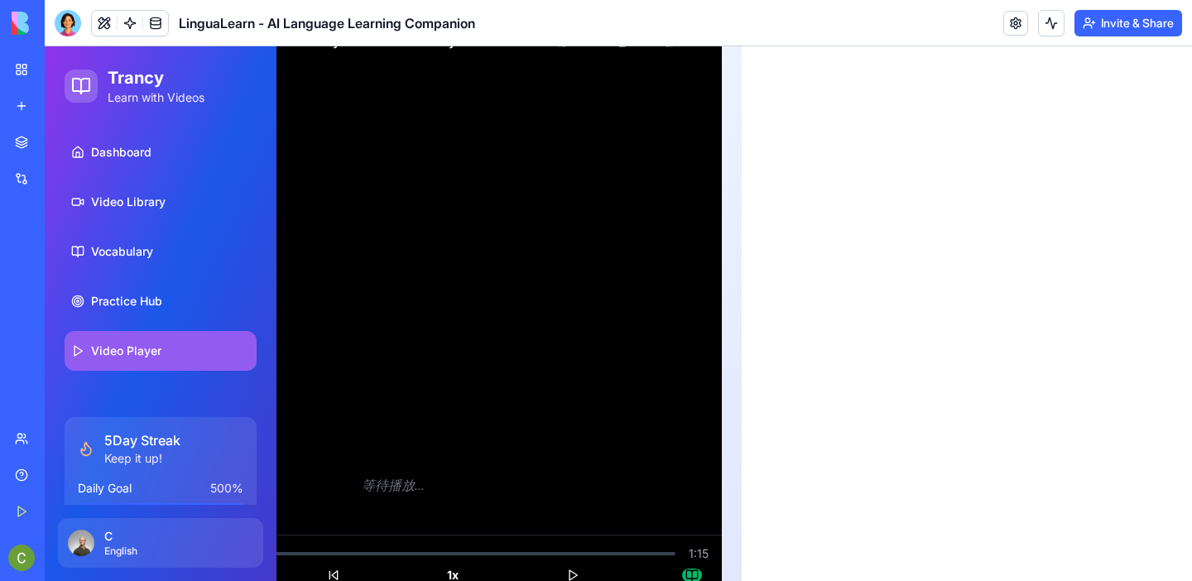
scroll to position [165, 0]
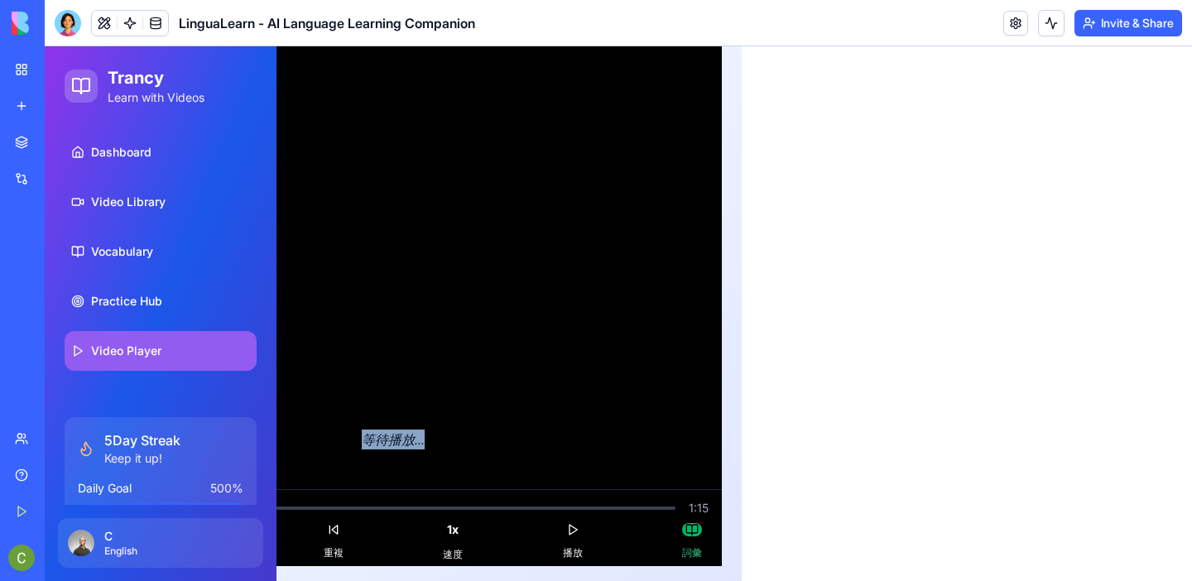
drag, startPoint x: 361, startPoint y: 437, endPoint x: 433, endPoint y: 439, distance: 72.0
click at [433, 439] on div "等待播放..." at bounding box center [393, 439] width 657 height 99
copy div "等待播放..."
click at [863, 416] on div "Trancy Learn with Videos Dashboard Video Library Vocabulary Practice Hub Video …" at bounding box center [618, 234] width 1147 height 705
drag, startPoint x: 361, startPoint y: 433, endPoint x: 449, endPoint y: 433, distance: 87.8
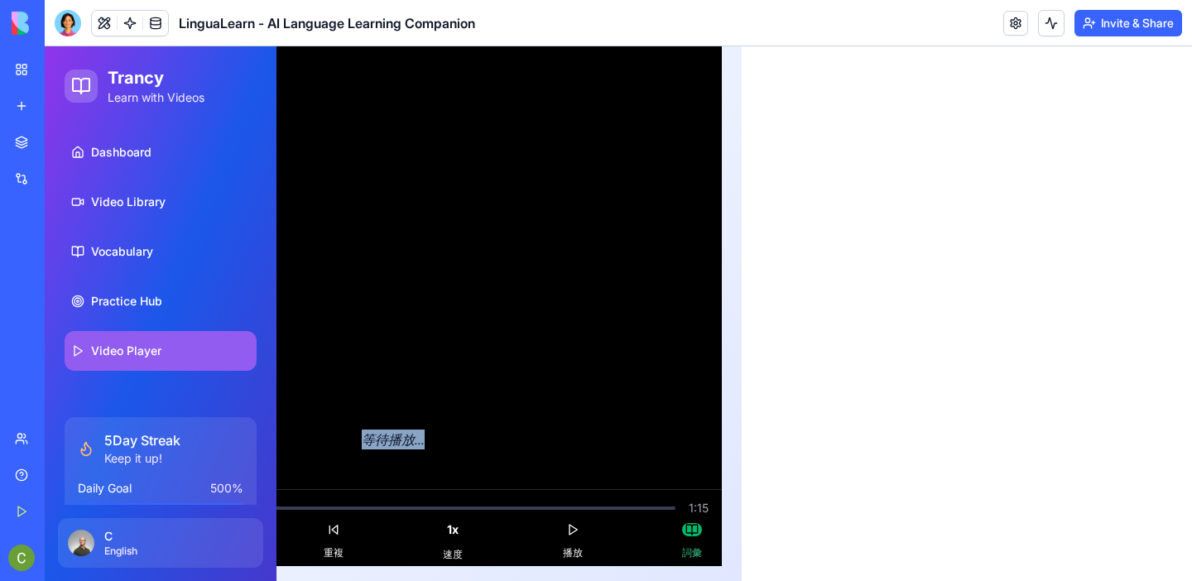
click at [449, 433] on div "等待播放..." at bounding box center [393, 439] width 657 height 99
copy div "等待播放..."
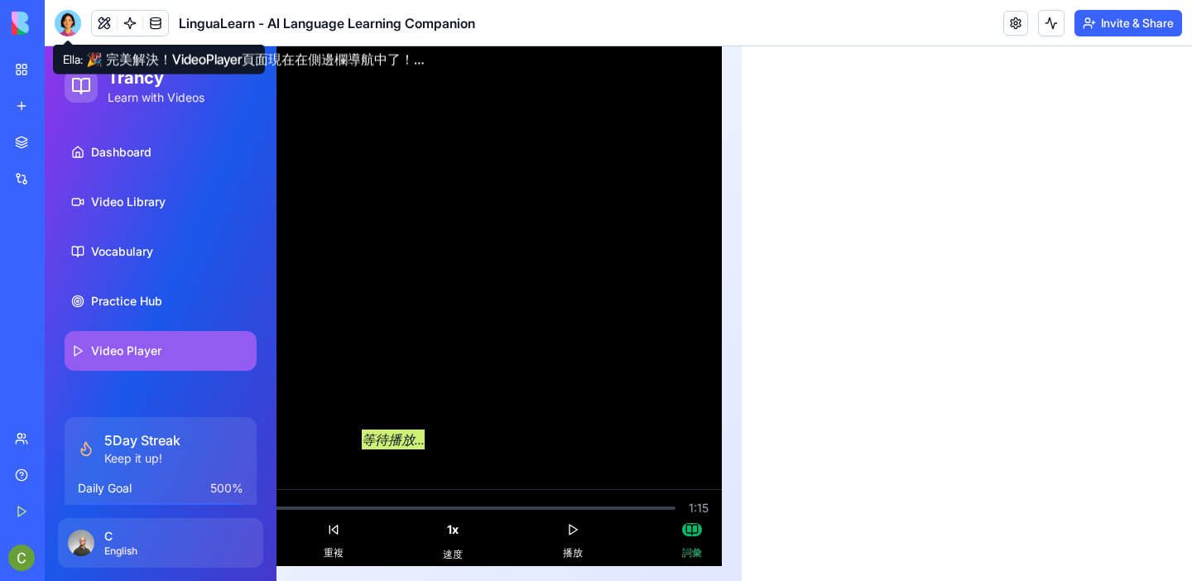
click at [73, 22] on div at bounding box center [68, 23] width 26 height 26
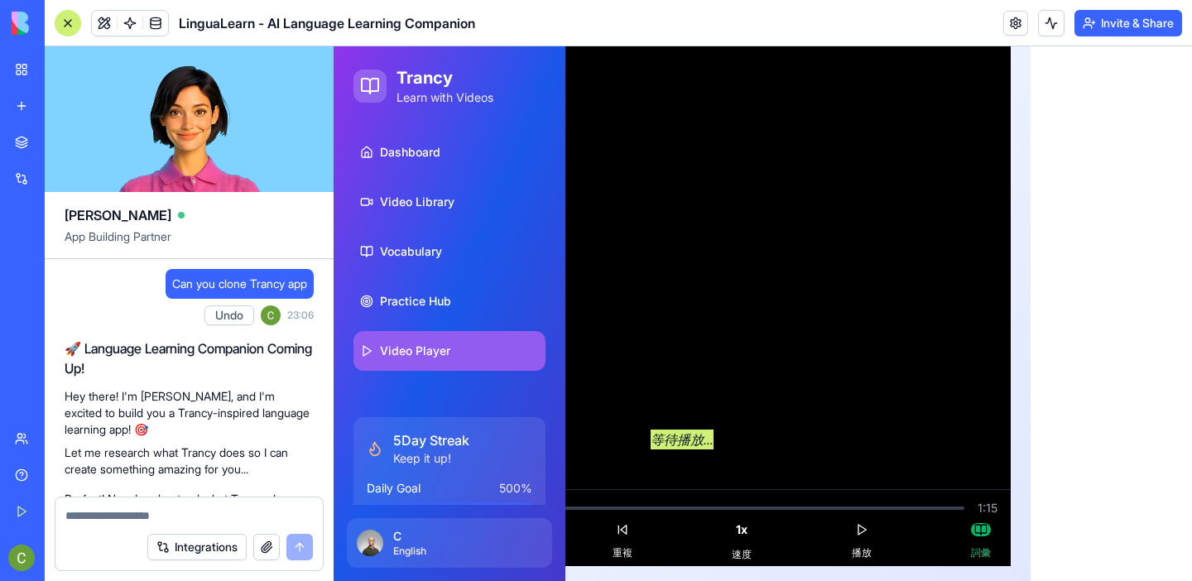
scroll to position [15443, 0]
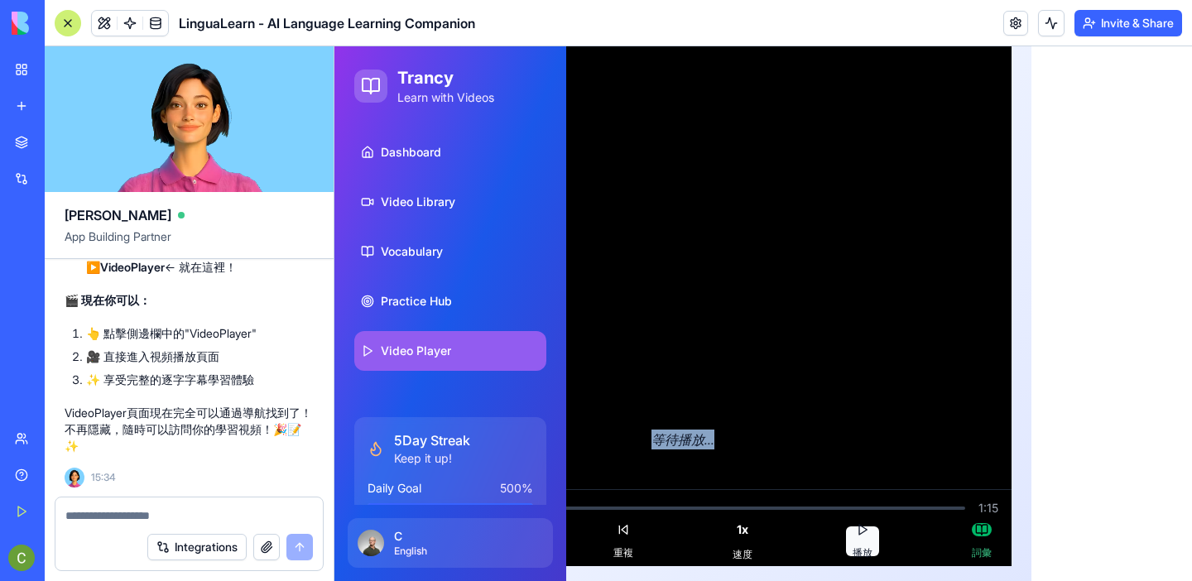
click at [858, 532] on button "播放" at bounding box center [862, 542] width 33 height 30
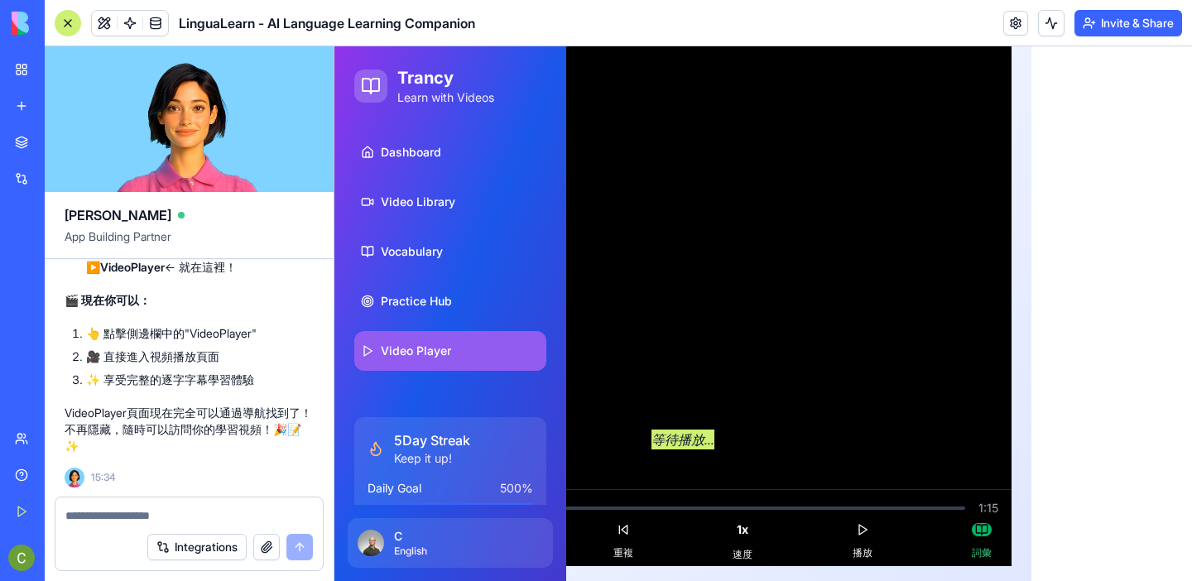
click at [113, 517] on textarea at bounding box center [189, 515] width 248 height 17
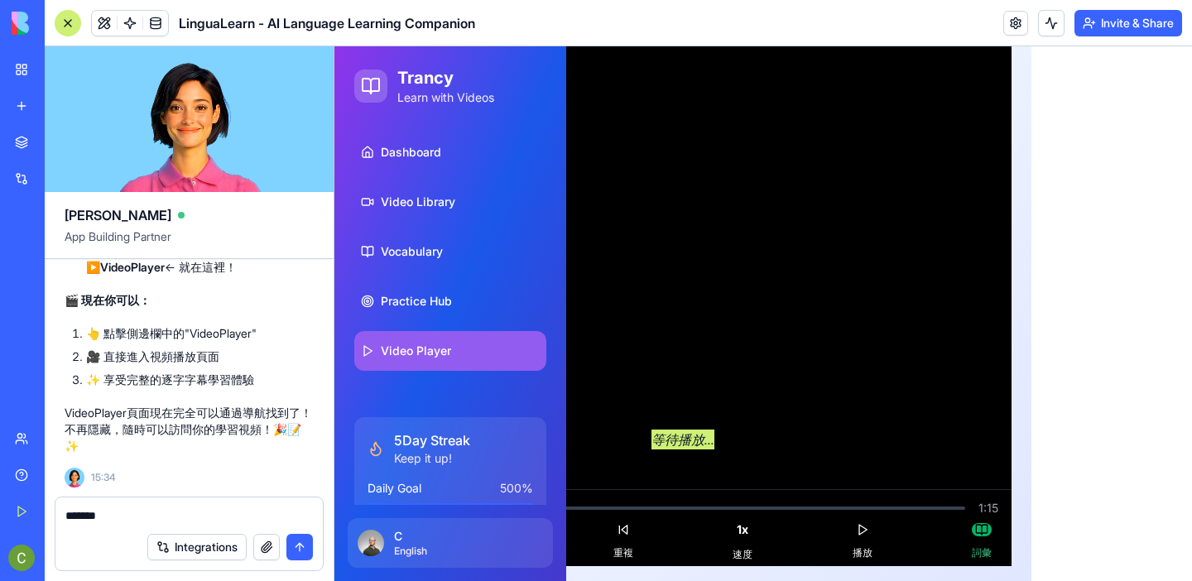
click at [67, 515] on textarea "*******" at bounding box center [189, 515] width 248 height 17
click at [134, 512] on textarea "*******" at bounding box center [189, 515] width 248 height 17
click at [68, 513] on textarea "********" at bounding box center [189, 515] width 248 height 17
click at [155, 514] on textarea "*********" at bounding box center [189, 515] width 248 height 17
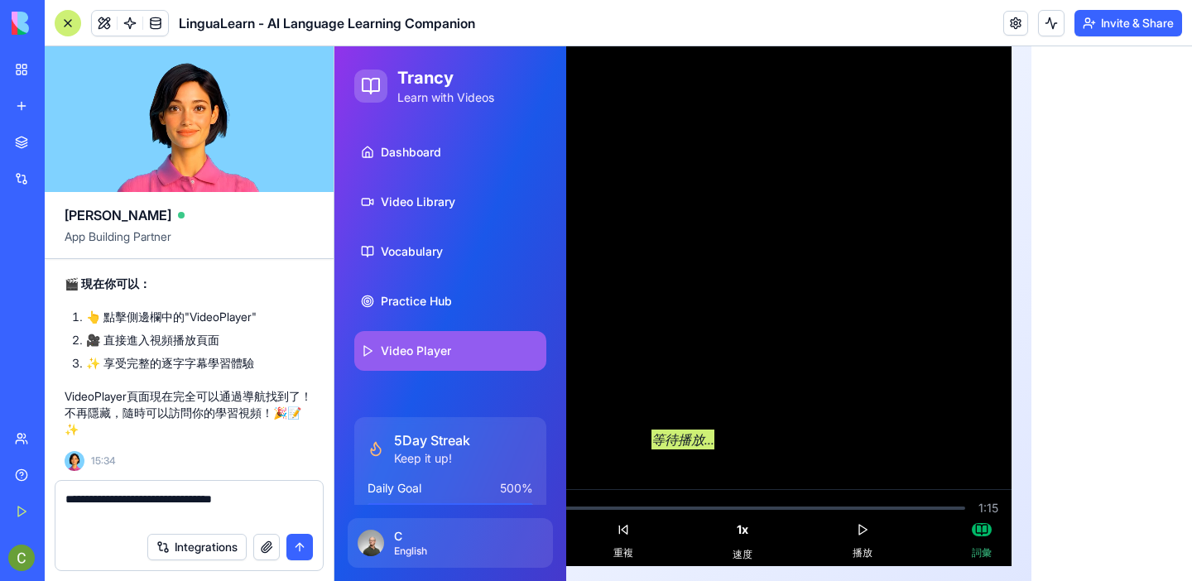
drag, startPoint x: 136, startPoint y: 517, endPoint x: 200, endPoint y: 517, distance: 64.6
click at [200, 517] on textarea "**********" at bounding box center [189, 507] width 248 height 33
type textarea "**********"
click at [296, 548] on button "submit" at bounding box center [299, 547] width 26 height 26
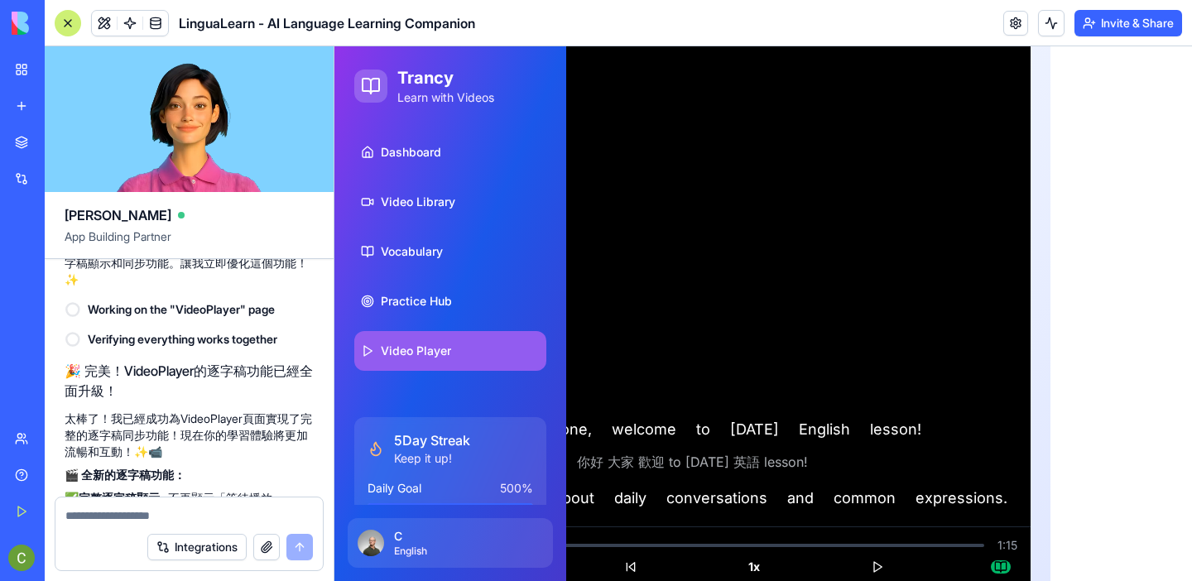
scroll to position [16364, 0]
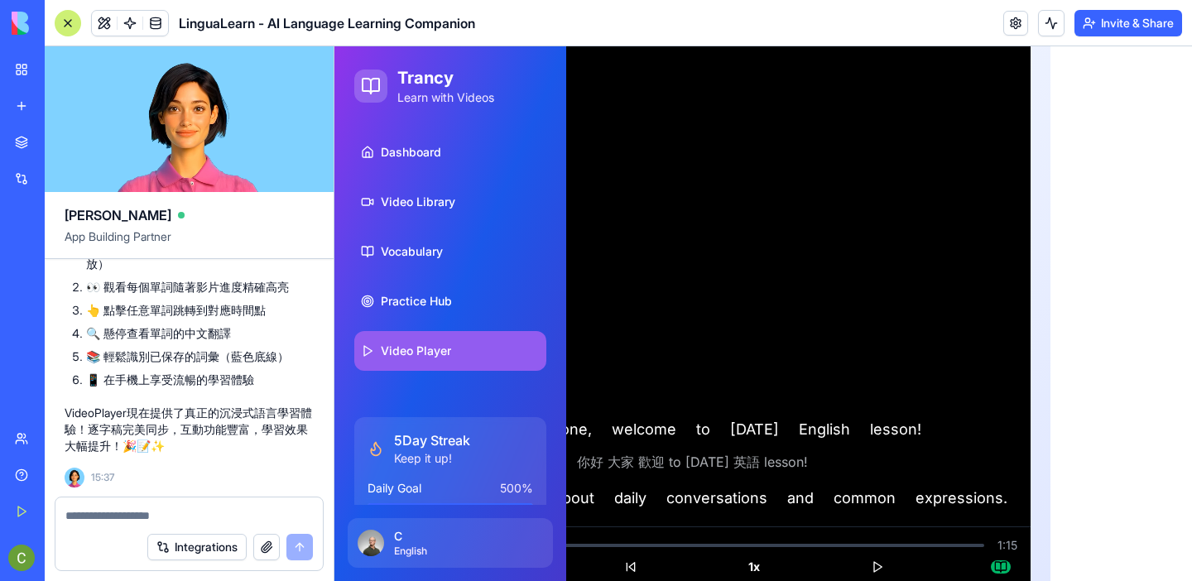
click at [387, 354] on span "Video Player" at bounding box center [416, 351] width 70 height 17
click at [1157, 325] on div "Trancy Learn with Videos Dashboard Video Library Vocabulary Practice Hub Video …" at bounding box center [763, 253] width 858 height 742
click at [57, 20] on div at bounding box center [68, 23] width 26 height 26
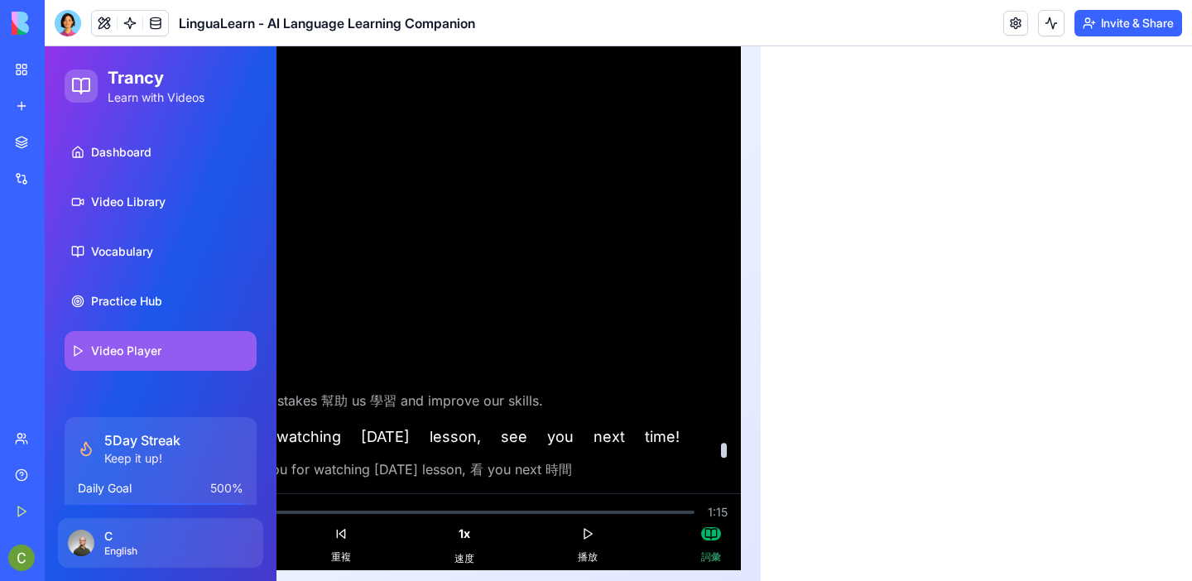
scroll to position [0, 0]
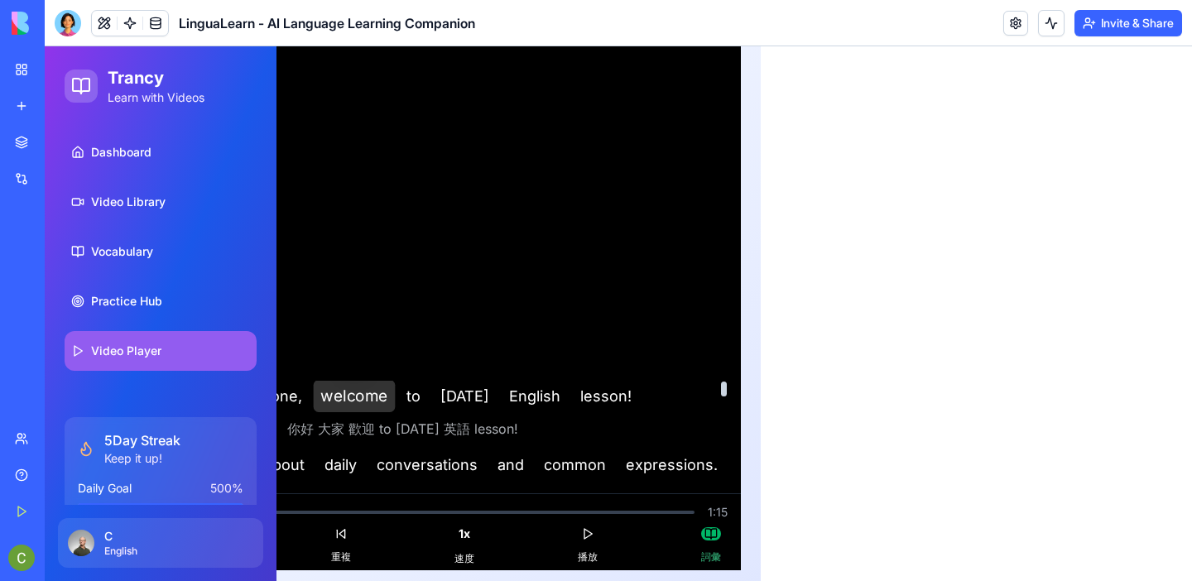
click at [346, 386] on span "welcome 歡迎" at bounding box center [354, 396] width 82 height 32
click at [67, 22] on div at bounding box center [68, 23] width 26 height 26
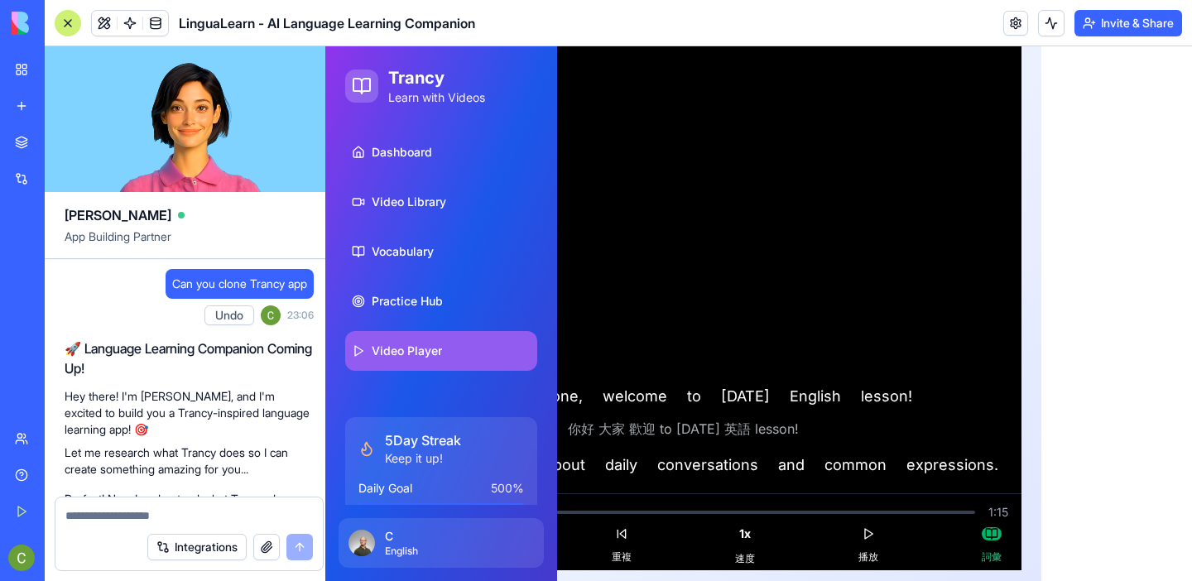
scroll to position [16364, 0]
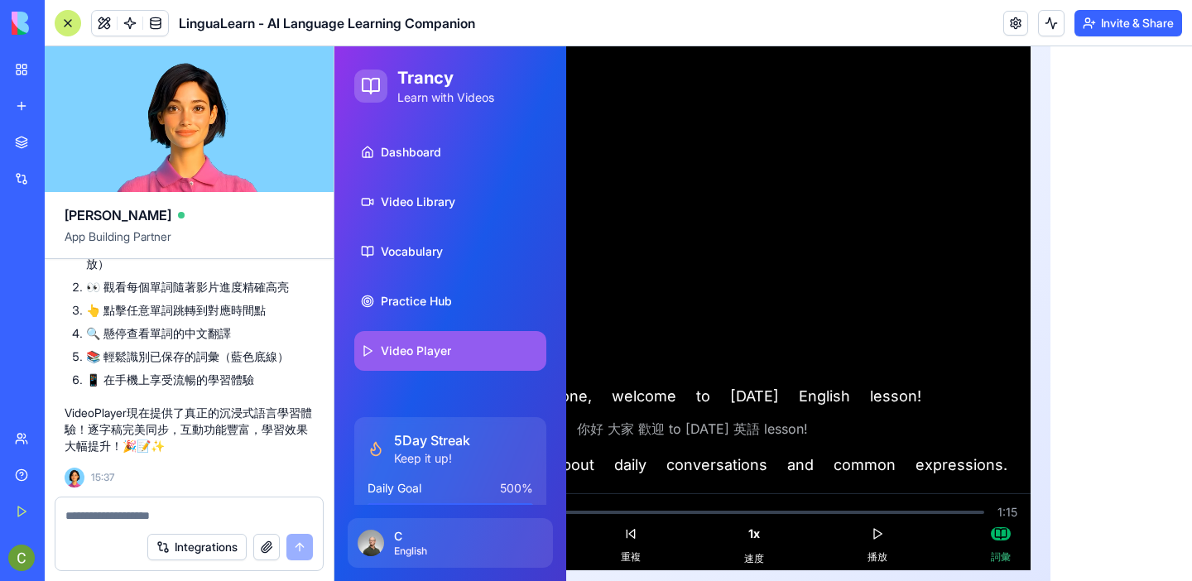
click at [110, 506] on div at bounding box center [188, 511] width 267 height 26
click at [121, 514] on textarea at bounding box center [189, 515] width 248 height 17
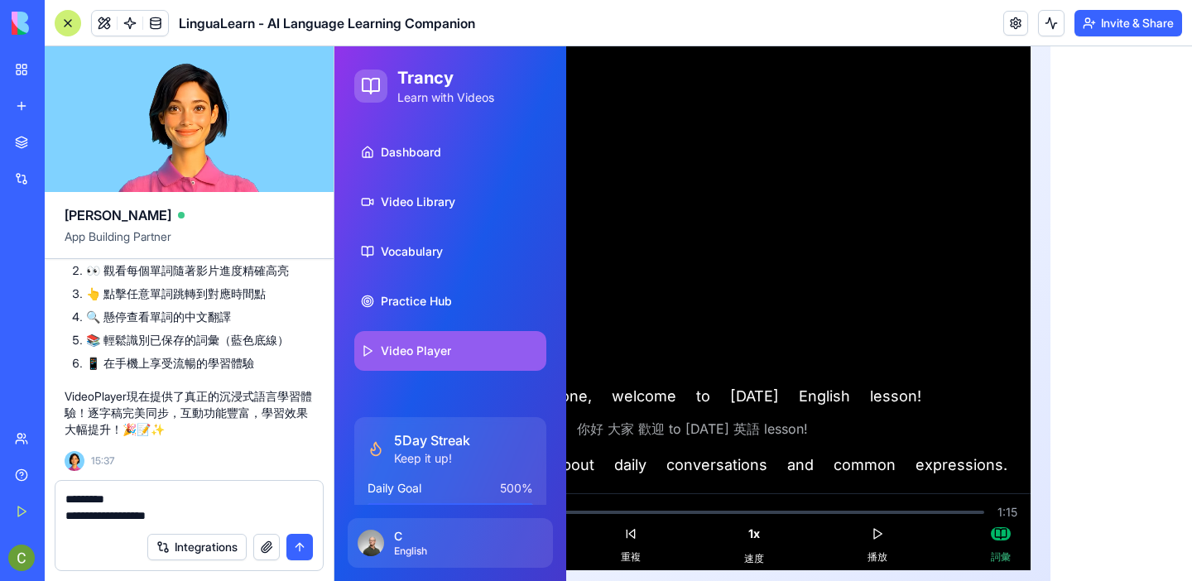
type textarea "**********"
click at [297, 546] on button "submit" at bounding box center [299, 547] width 26 height 26
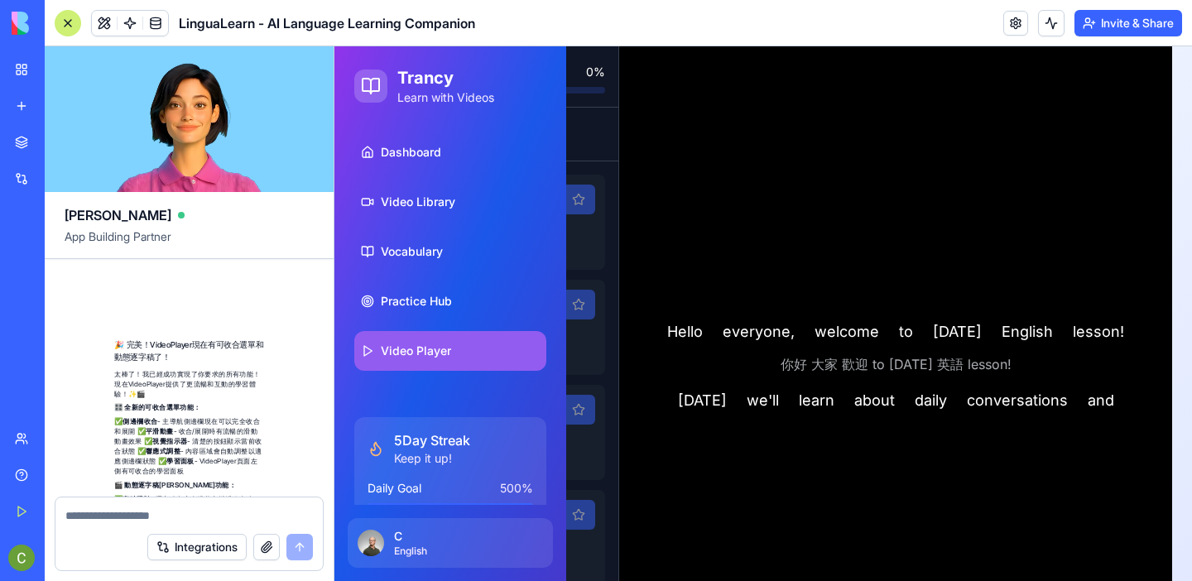
scroll to position [17427, 0]
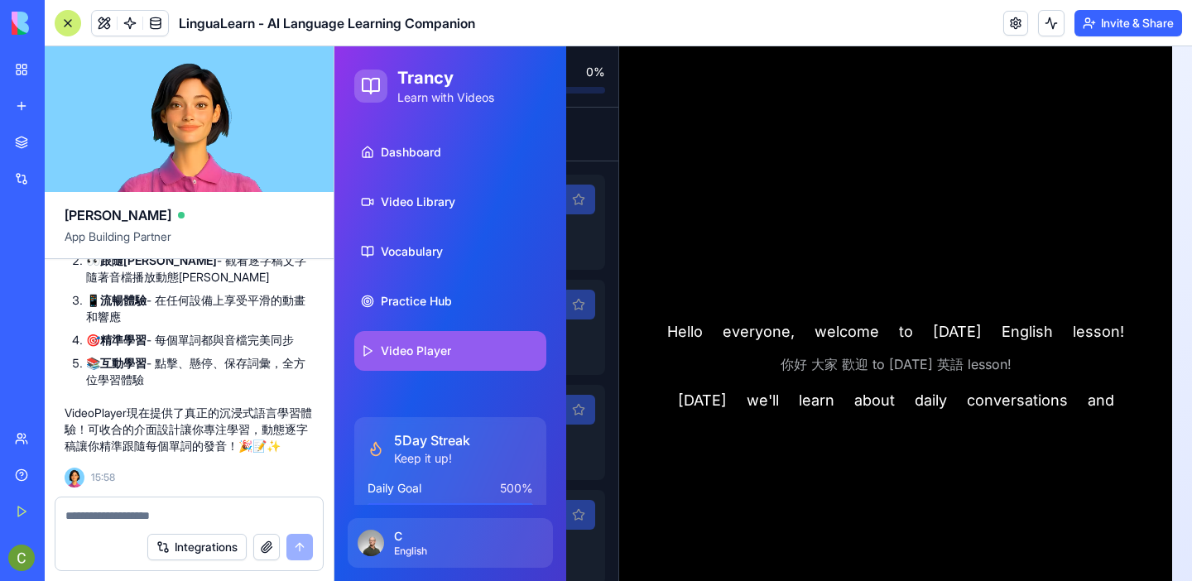
click at [151, 405] on p "VideoPlayer現在提供了真正的沉浸式語言學習體驗！可收合的介面設計讓你專注學習，動態逐字稿讓你精準跟隨每個單詞的發音！🎉📝✨" at bounding box center [189, 430] width 249 height 50
click at [384, 348] on span "Video Player" at bounding box center [416, 351] width 70 height 17
click at [68, 26] on div at bounding box center [68, 23] width 26 height 26
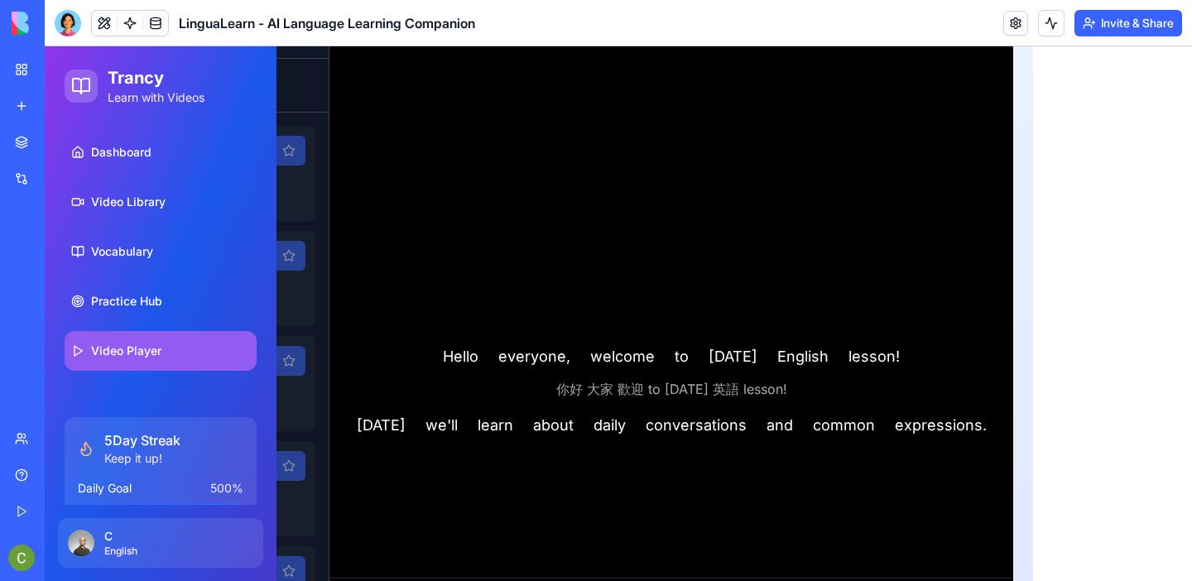
scroll to position [267, 0]
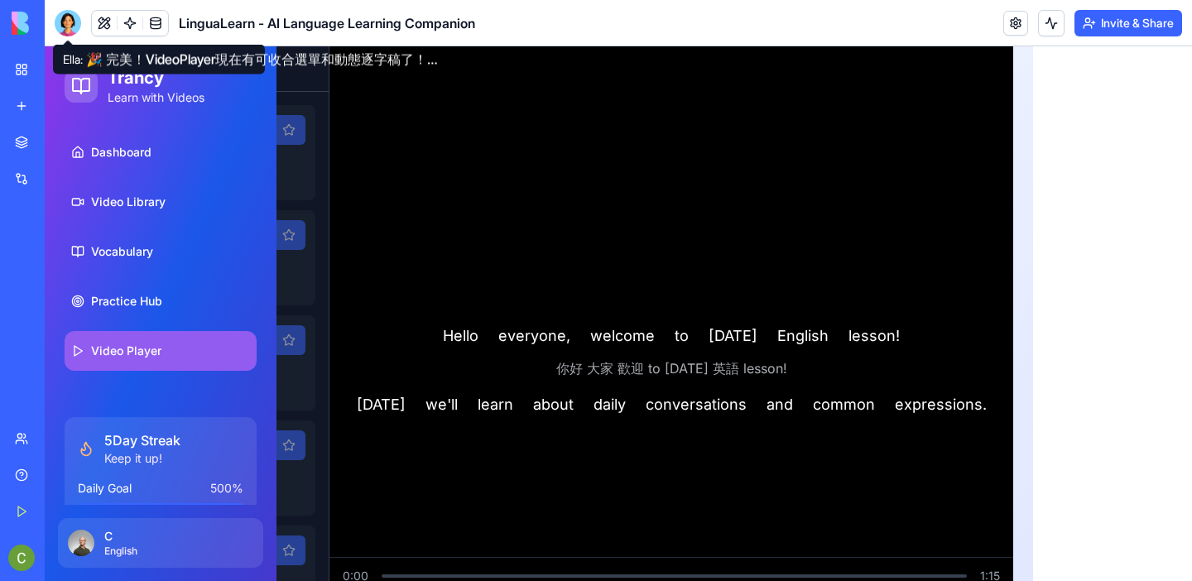
click at [65, 23] on div at bounding box center [68, 23] width 26 height 26
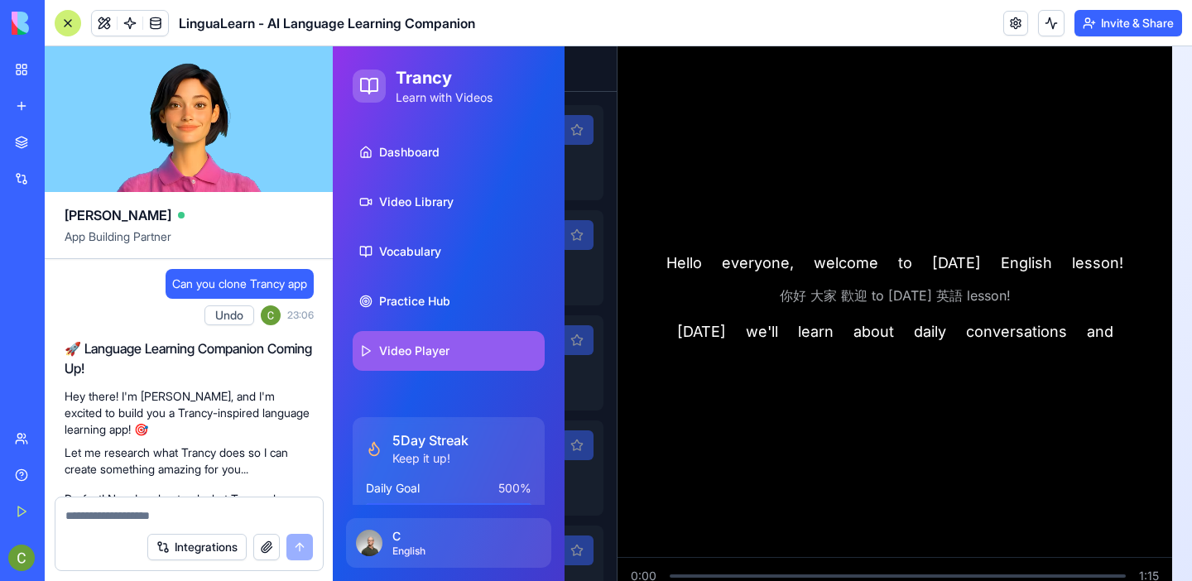
scroll to position [17427, 0]
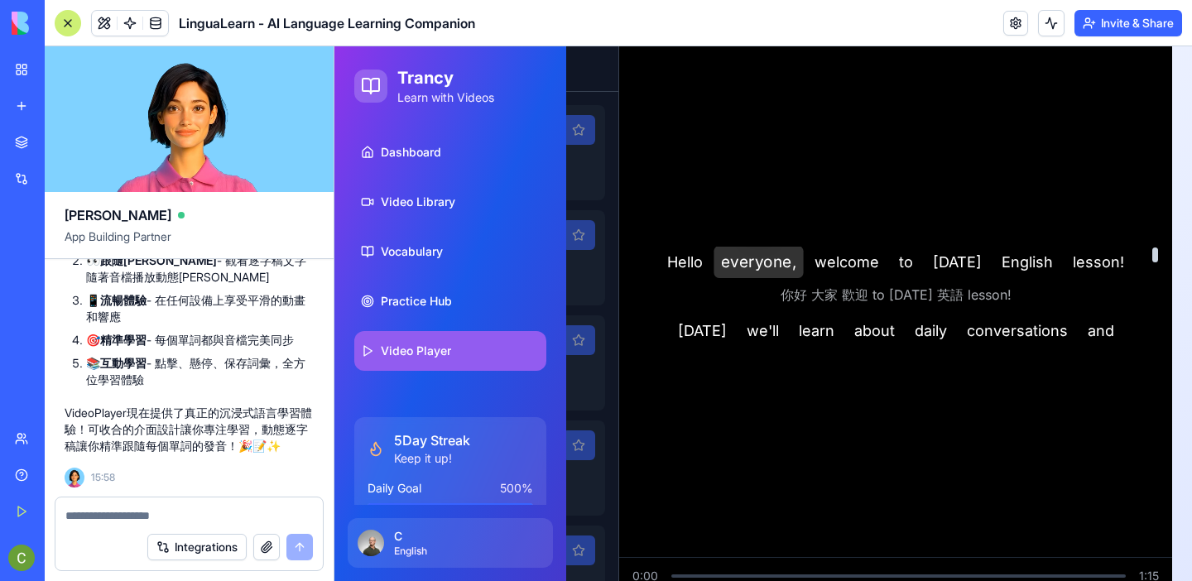
click at [750, 265] on span "everyone, 大家" at bounding box center [758, 262] width 89 height 32
click at [754, 266] on span "everyone, 大家" at bounding box center [758, 262] width 89 height 32
click at [758, 329] on span "we'll we'll" at bounding box center [762, 331] width 48 height 32
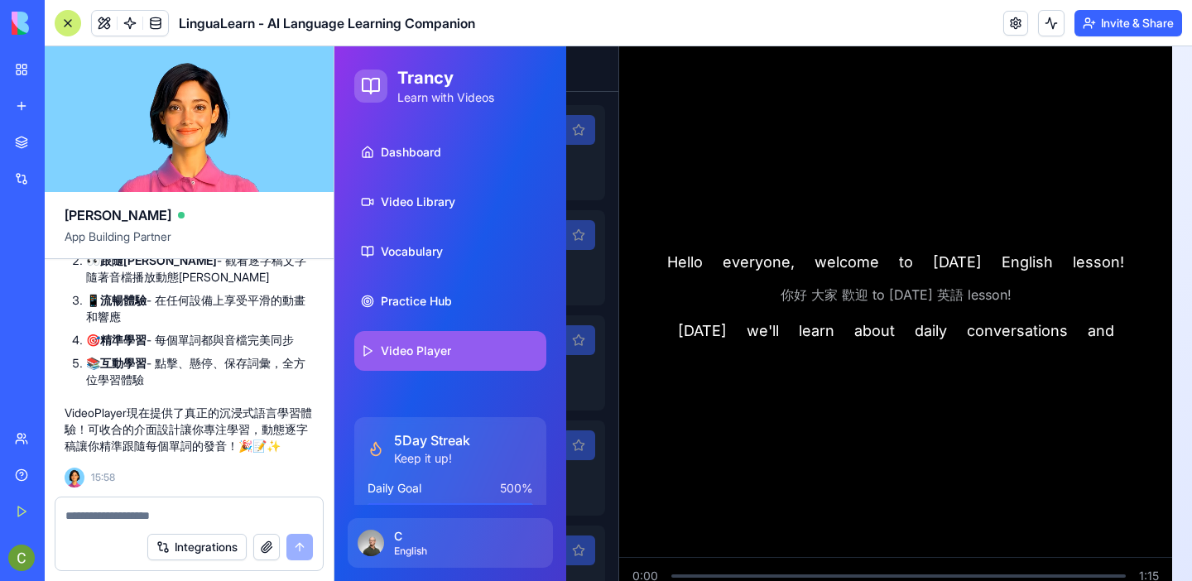
click at [127, 516] on textarea at bounding box center [189, 515] width 248 height 17
type textarea "*"
type textarea "**********"
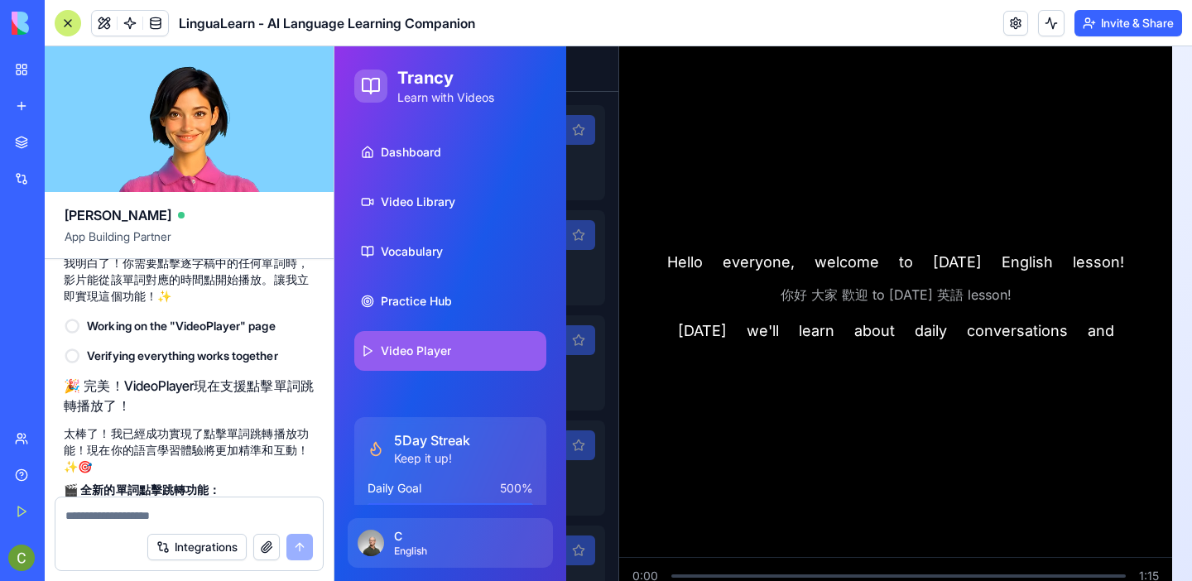
scroll to position [18444, 0]
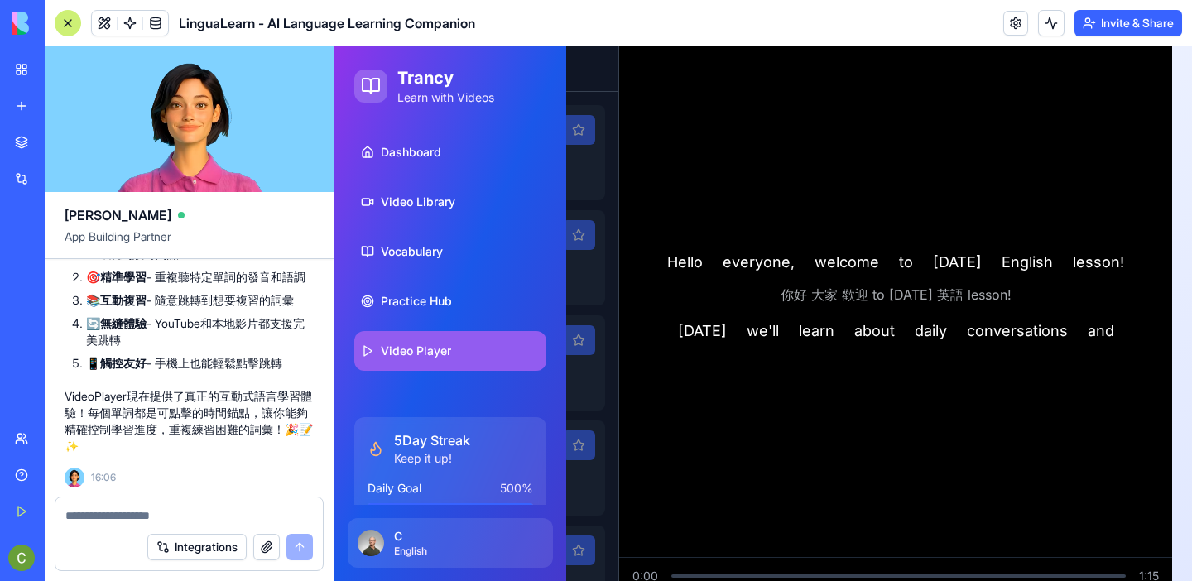
click at [430, 350] on span "Video Player" at bounding box center [416, 351] width 70 height 17
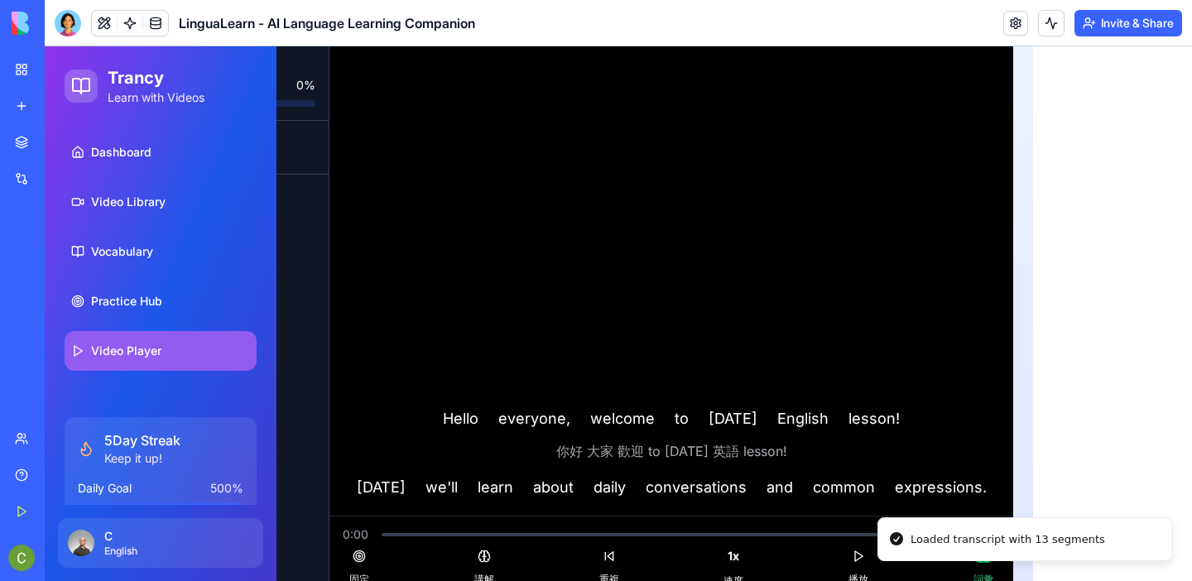
scroll to position [211, 0]
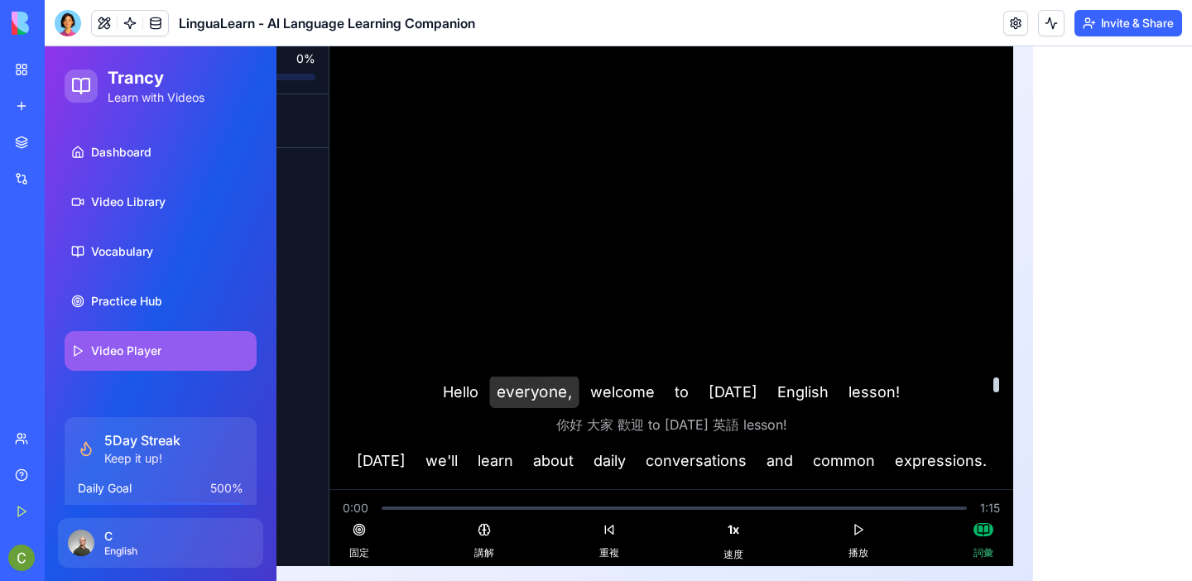
click at [522, 386] on span "everyone, 大家" at bounding box center [533, 392] width 89 height 32
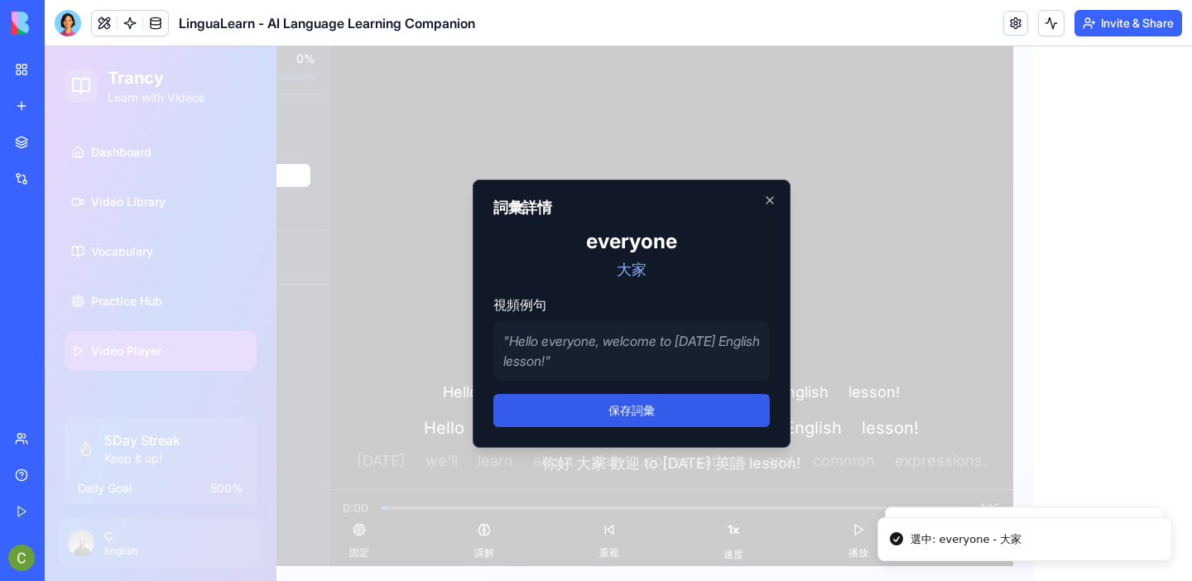
click at [612, 420] on button "保存詞彙" at bounding box center [631, 410] width 277 height 33
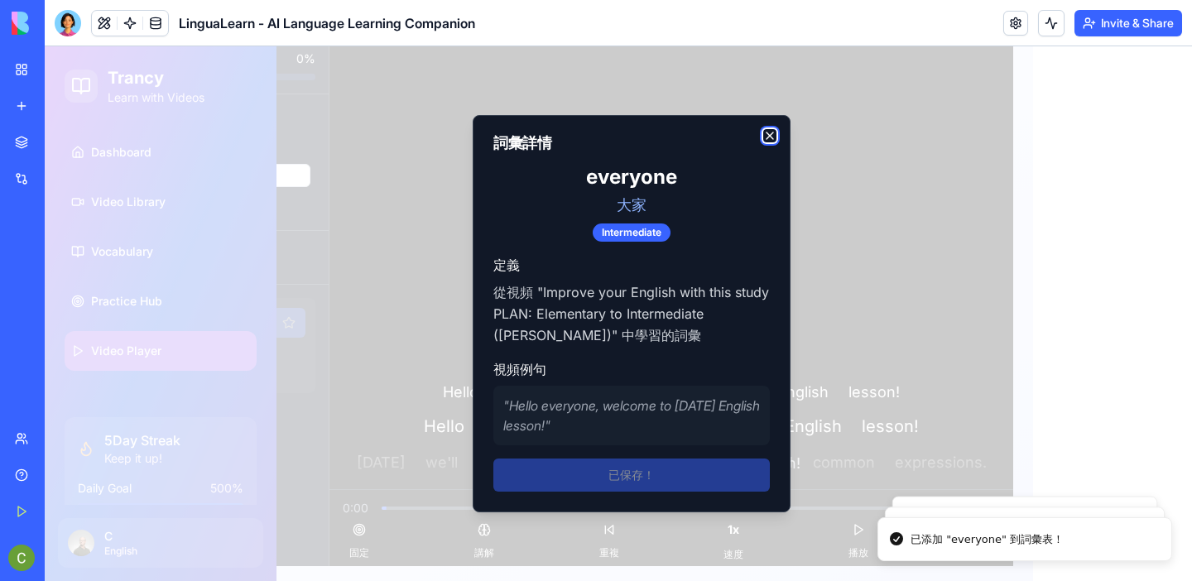
click at [769, 138] on icon "button" at bounding box center [769, 135] width 13 height 13
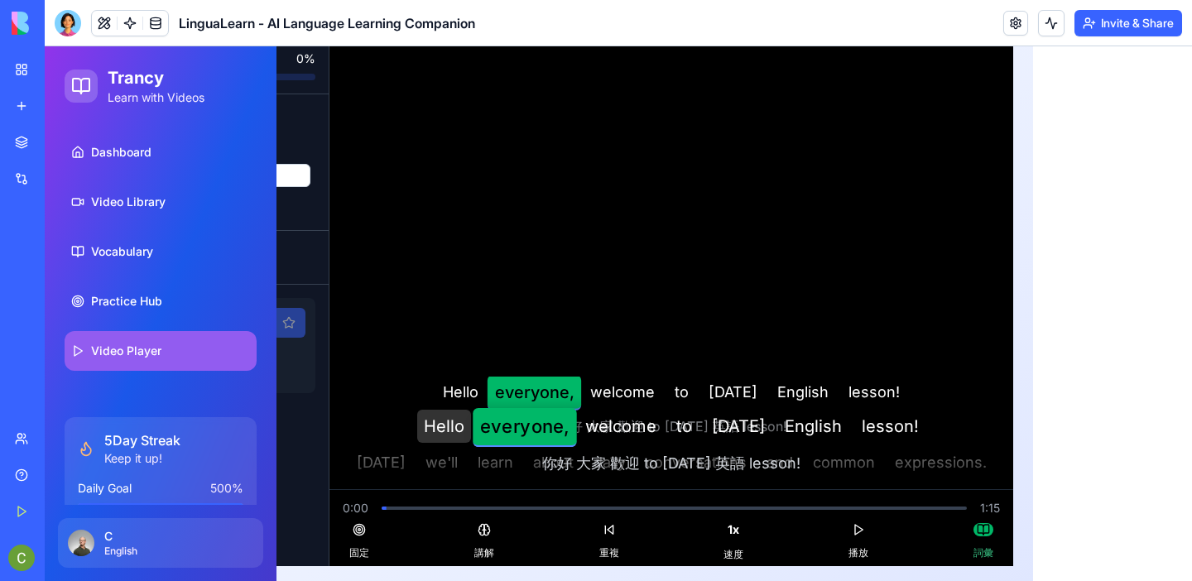
click at [435, 422] on span "Hello" at bounding box center [444, 427] width 54 height 34
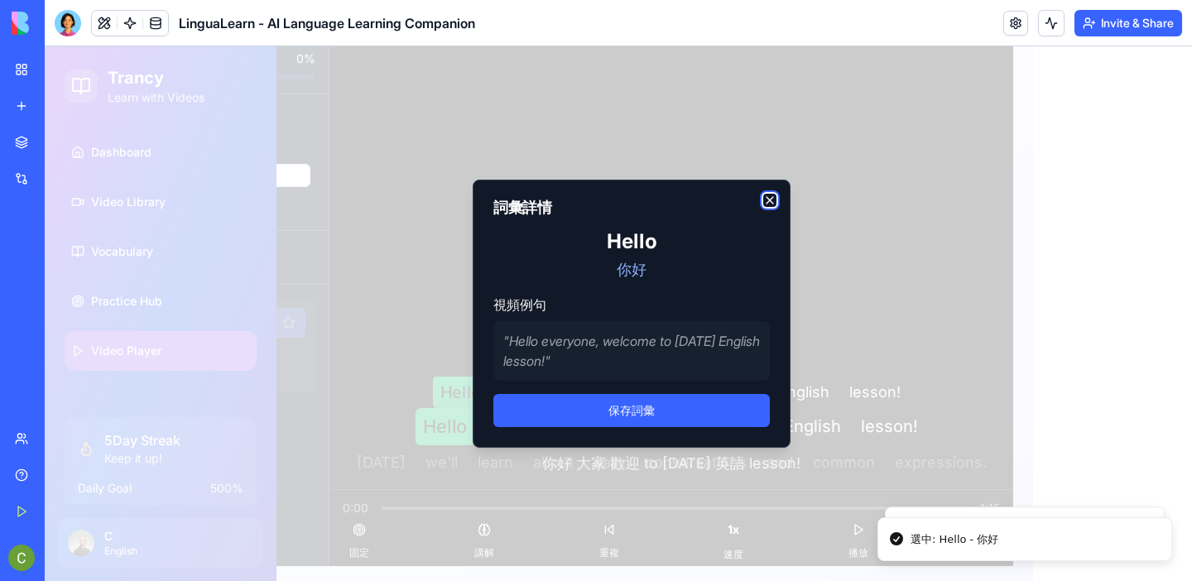
click at [767, 201] on icon "button" at bounding box center [769, 200] width 13 height 13
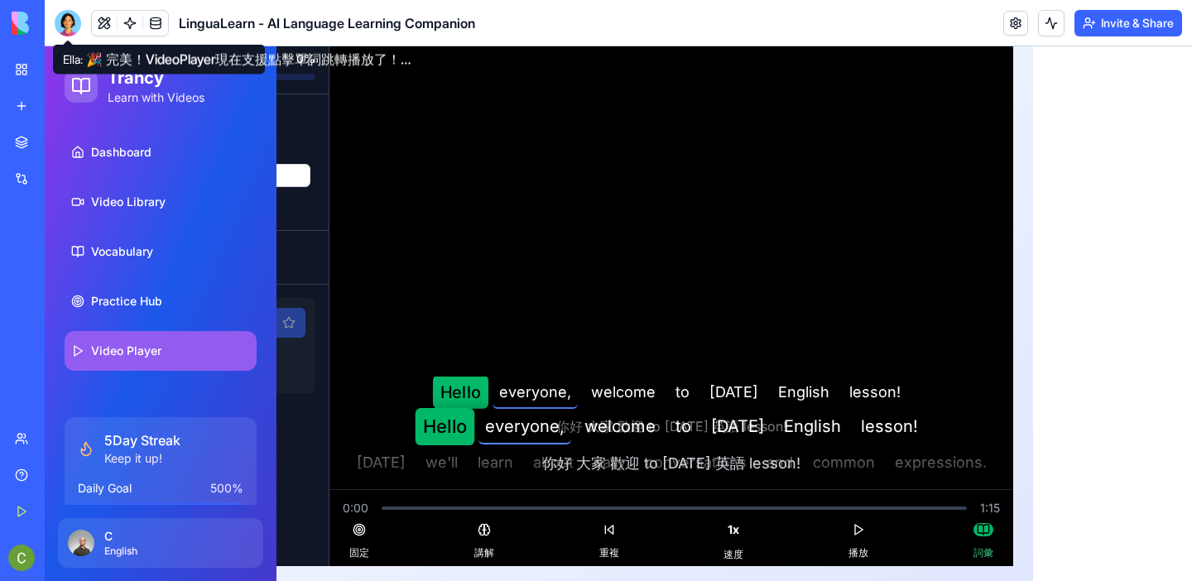
click at [64, 23] on div at bounding box center [68, 23] width 26 height 26
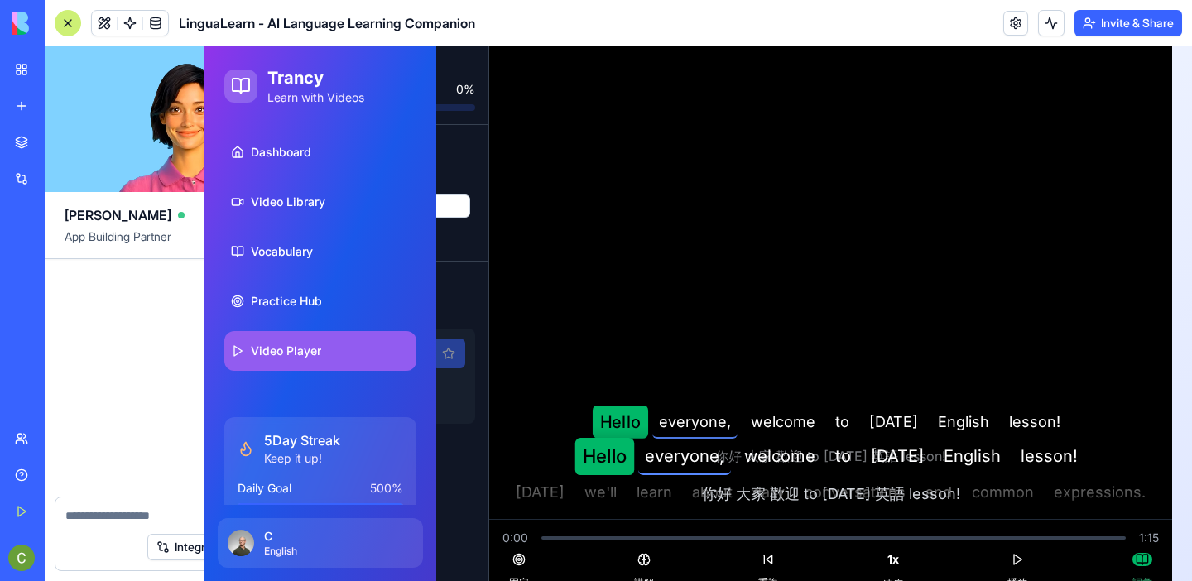
scroll to position [142, 0]
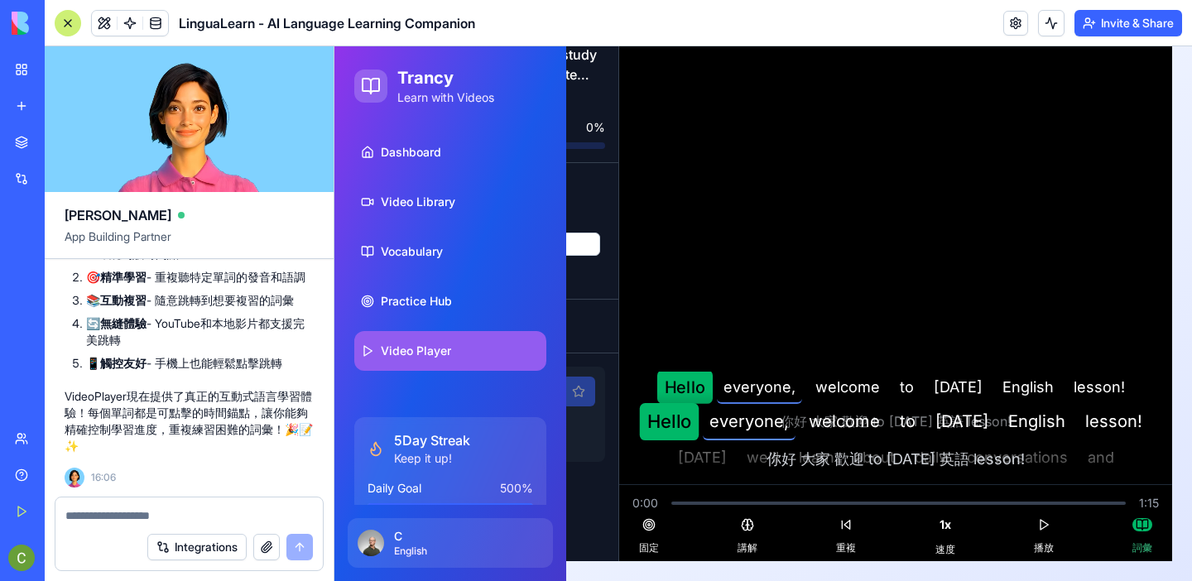
click at [110, 506] on div at bounding box center [188, 511] width 267 height 26
click at [108, 521] on textarea at bounding box center [189, 515] width 248 height 17
type textarea "*******"
click at [304, 551] on button "submit" at bounding box center [299, 547] width 26 height 26
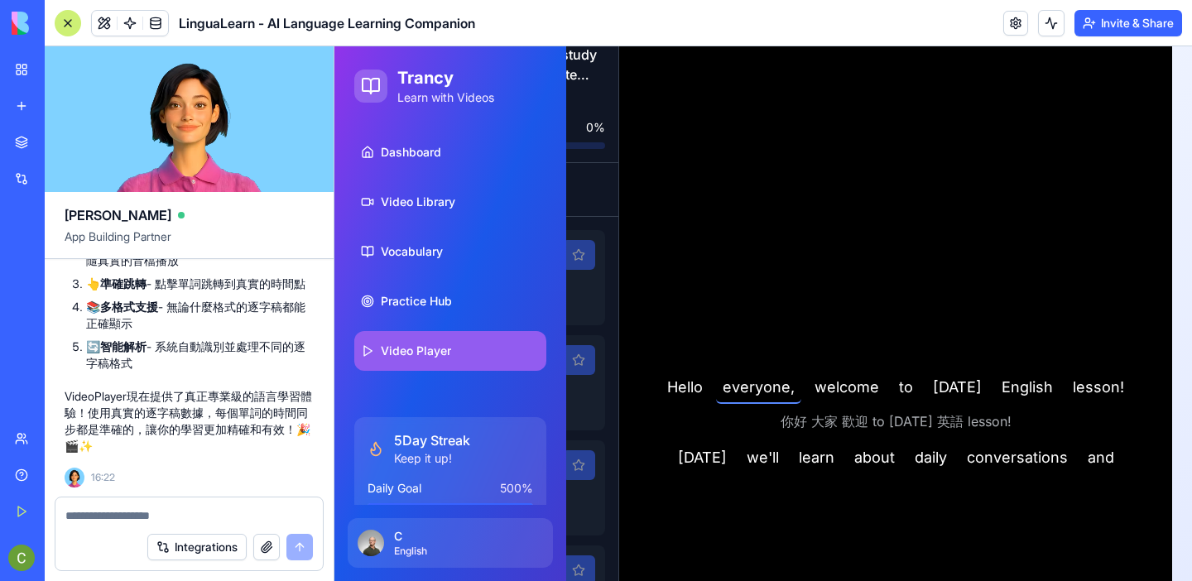
scroll to position [19639, 0]
click at [67, 26] on div at bounding box center [68, 23] width 26 height 26
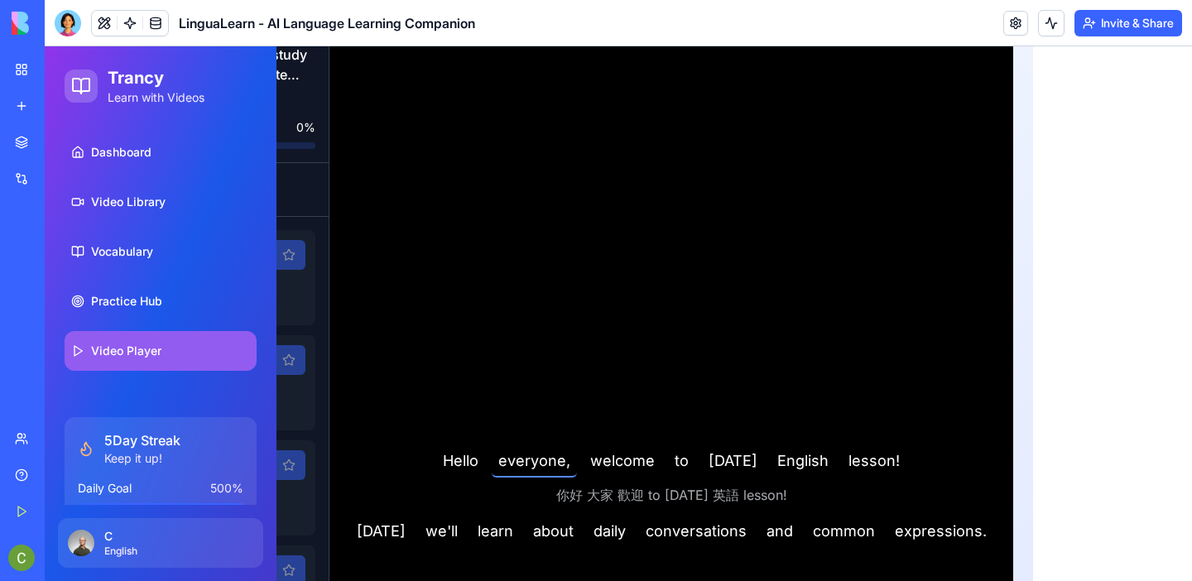
click at [13, 72] on link "My Workspace" at bounding box center [38, 69] width 66 height 33
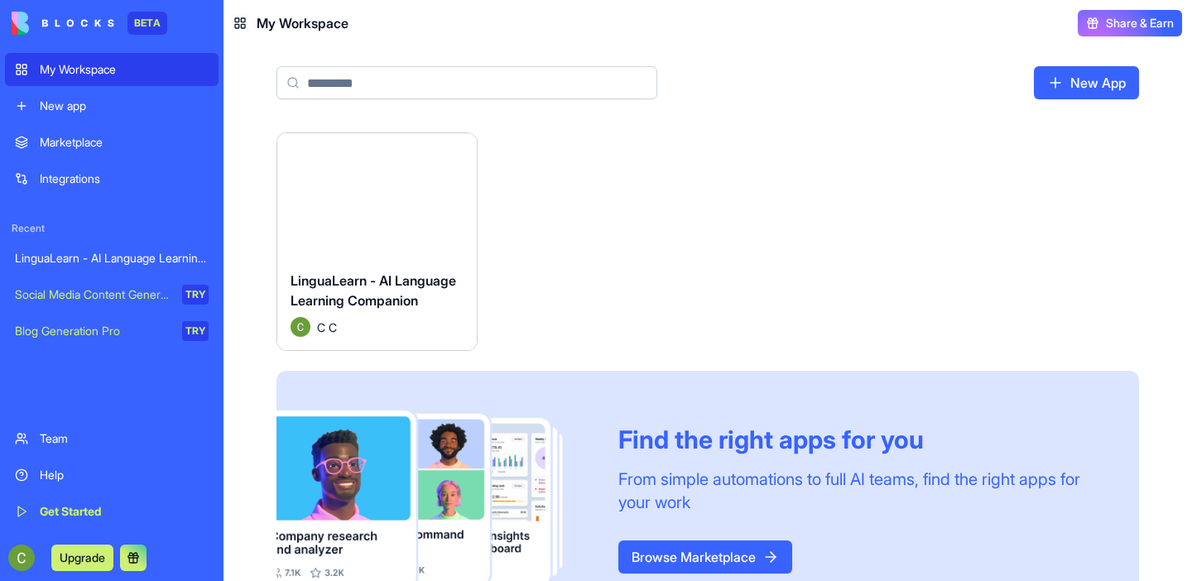
click at [1090, 80] on link "New App" at bounding box center [1086, 82] width 105 height 33
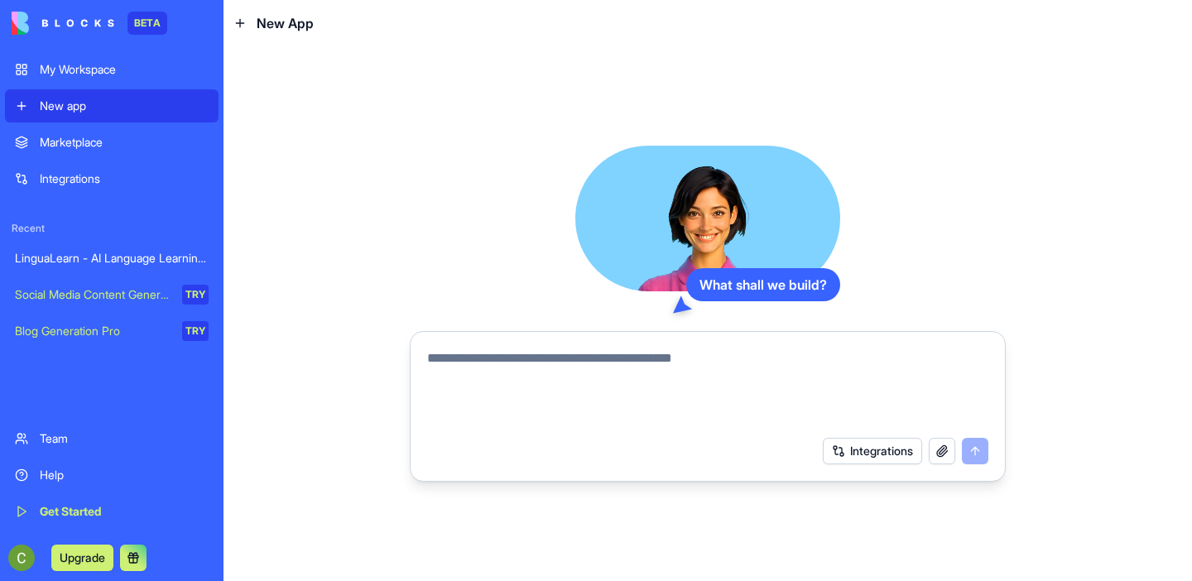
click at [760, 362] on textarea at bounding box center [707, 388] width 561 height 79
paste textarea "**********"
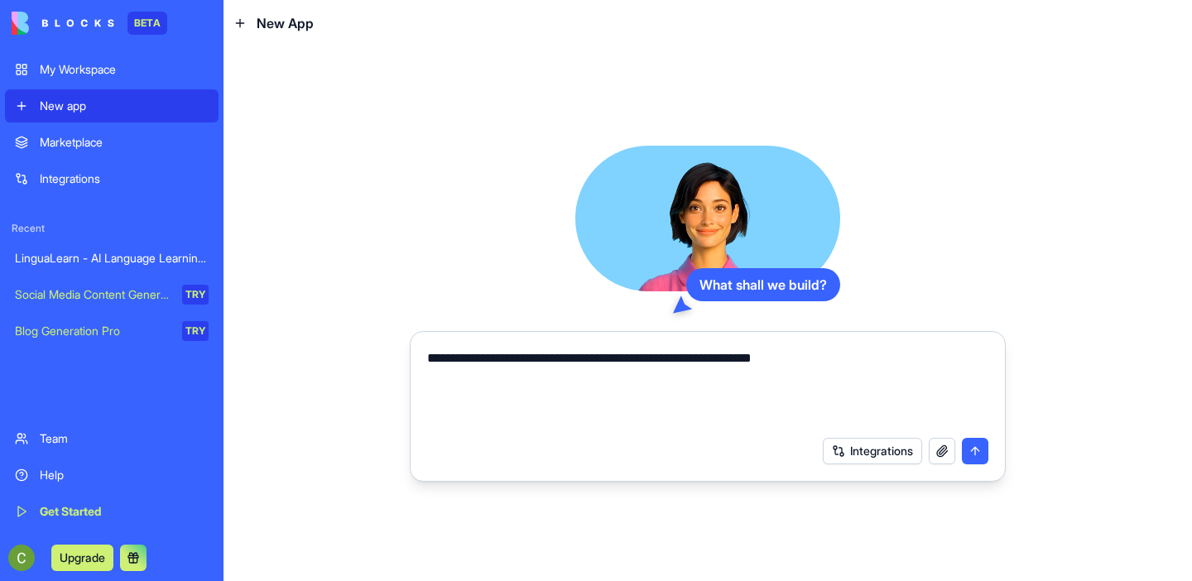
click at [429, 354] on textarea "**********" at bounding box center [707, 388] width 561 height 79
type textarea "**********"
click at [978, 457] on button "submit" at bounding box center [975, 451] width 26 height 26
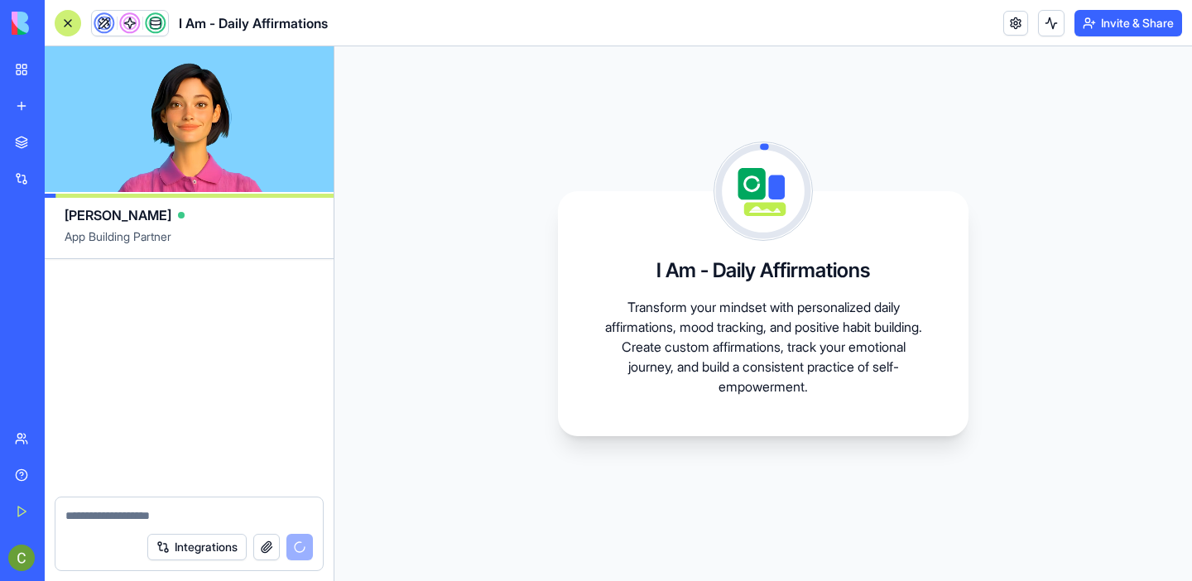
scroll to position [742, 0]
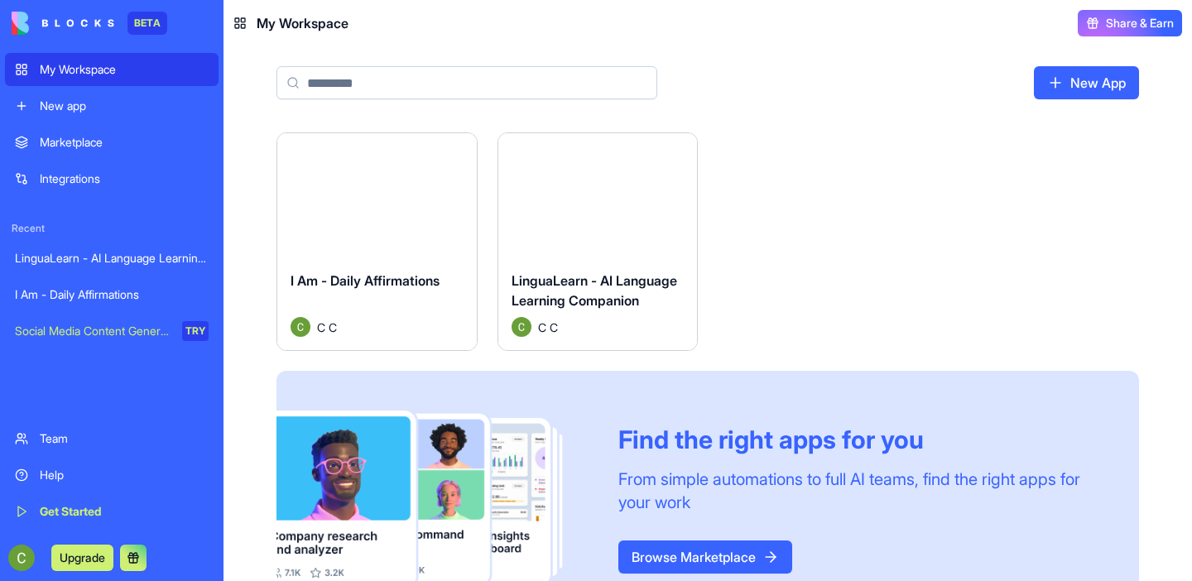
click at [152, 146] on div "Marketplace" at bounding box center [124, 142] width 169 height 17
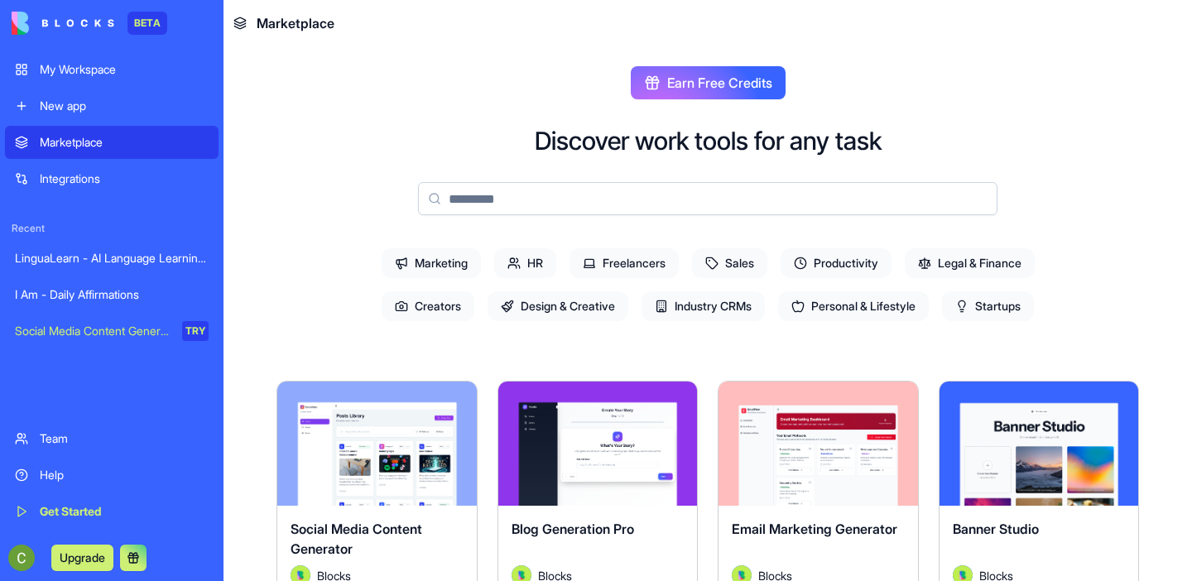
click at [461, 196] on input at bounding box center [708, 198] width 580 height 33
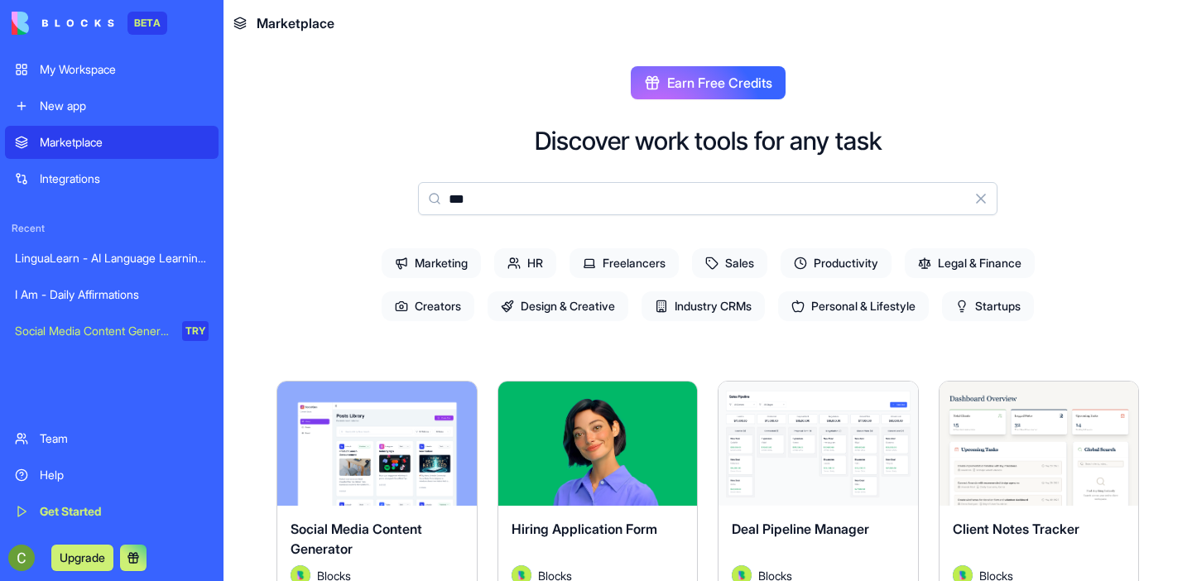
type input "***"
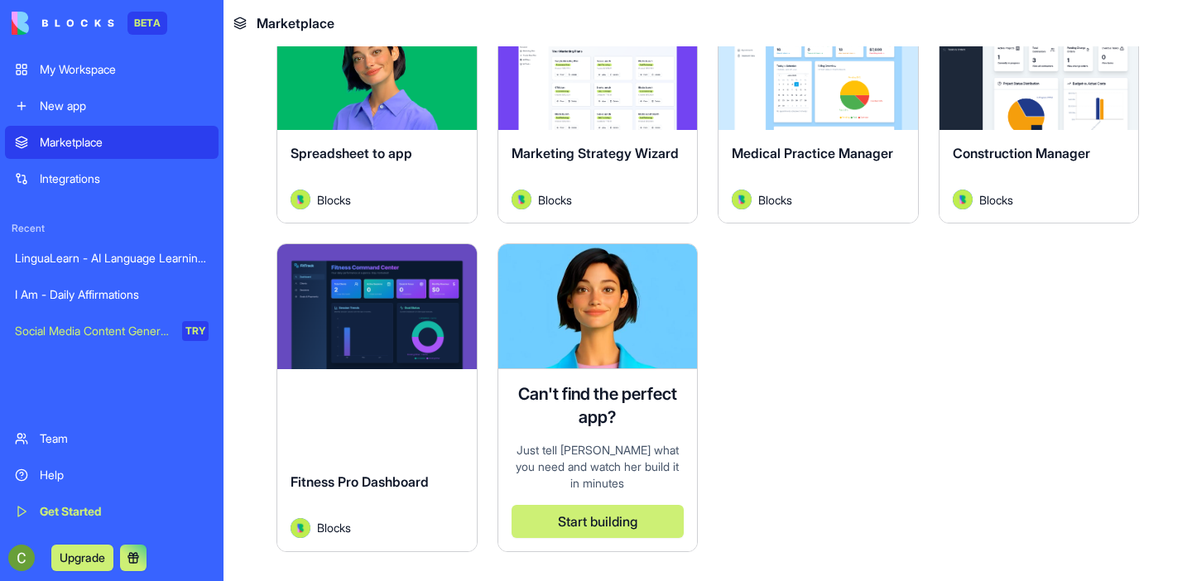
scroll to position [1825, 0]
